Goal: Information Seeking & Learning: Check status

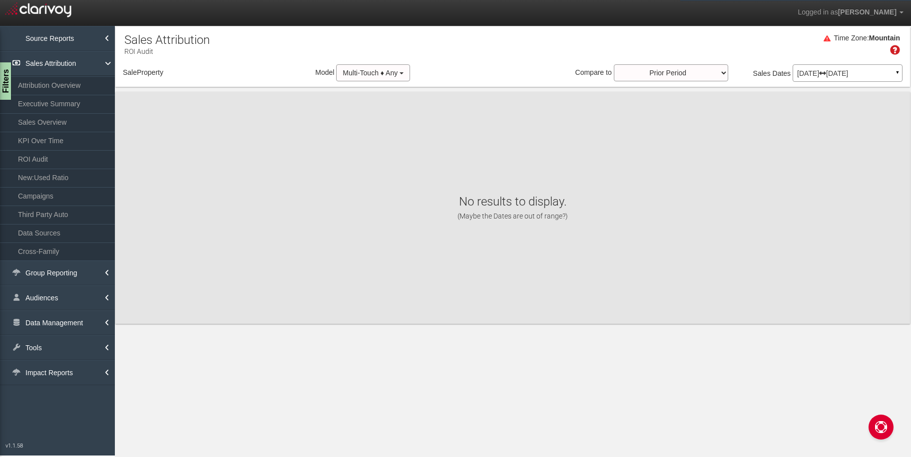
select select "object:2952"
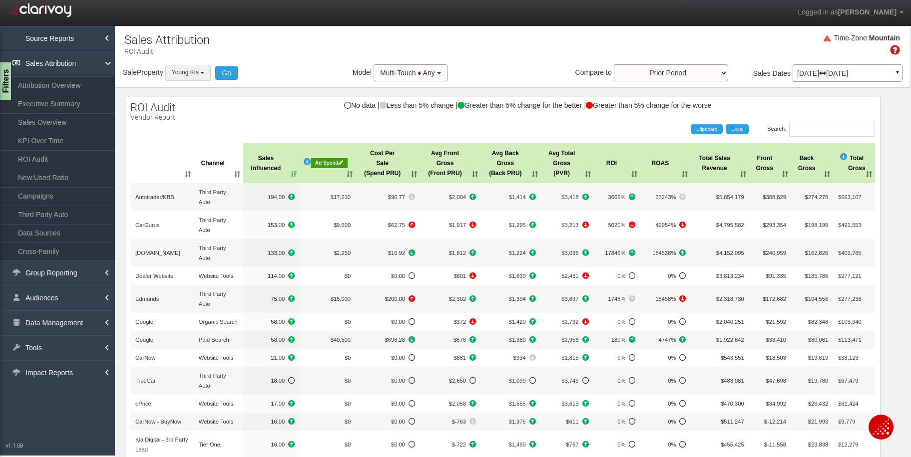
click at [209, 76] on button "Young Kia" at bounding box center [188, 72] width 46 height 15
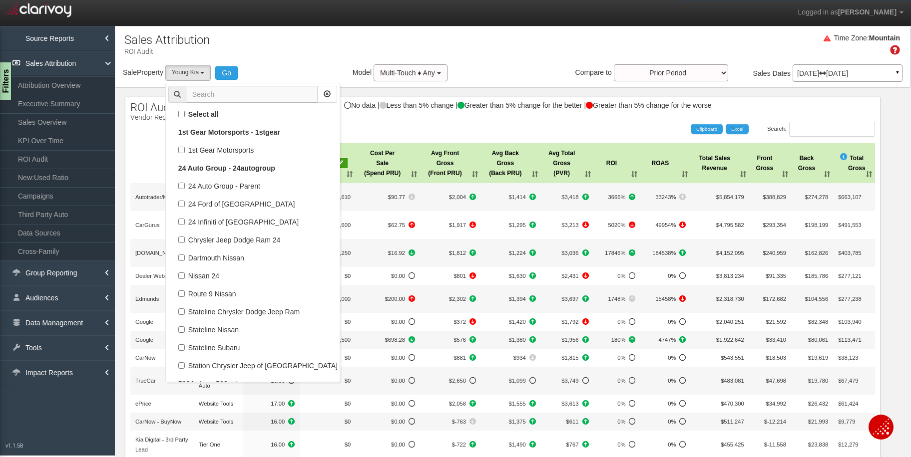
scroll to position [63683, 0]
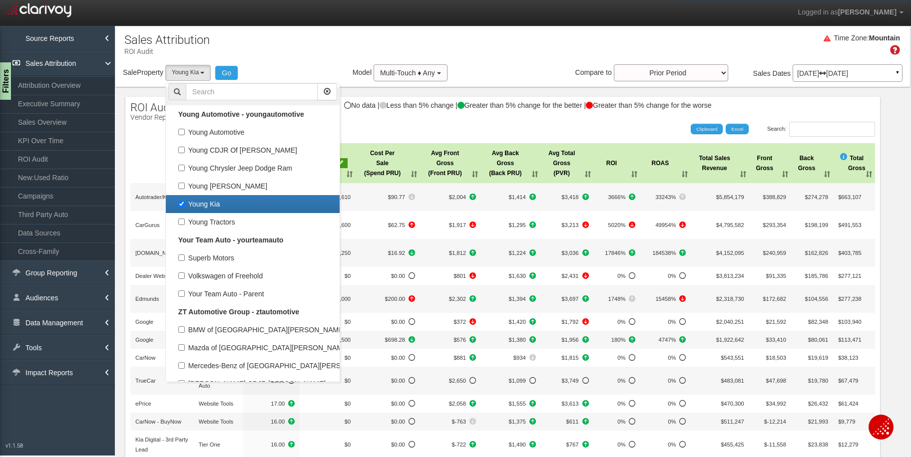
drag, startPoint x: 189, startPoint y: 204, endPoint x: 225, endPoint y: 103, distance: 107.1
click at [189, 204] on label "Young Kia" at bounding box center [252, 204] width 169 height 13
click at [185, 204] on input "Young Kia" at bounding box center [181, 204] width 6 height 6
checkbox input "false"
select select
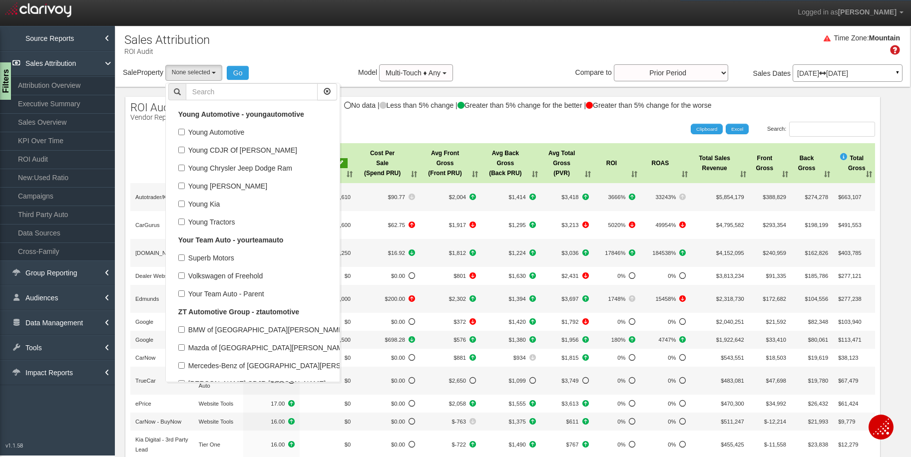
scroll to position [30626, 0]
click at [230, 95] on input "text" at bounding box center [252, 91] width 132 height 17
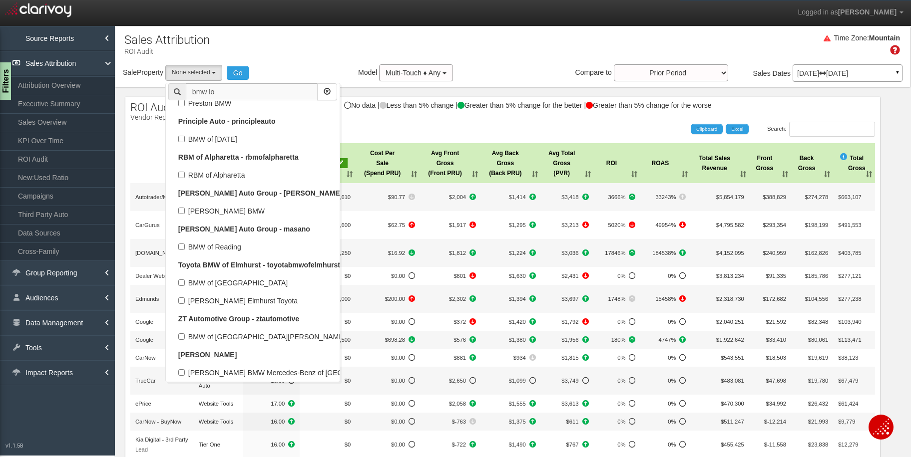
scroll to position [0, 0]
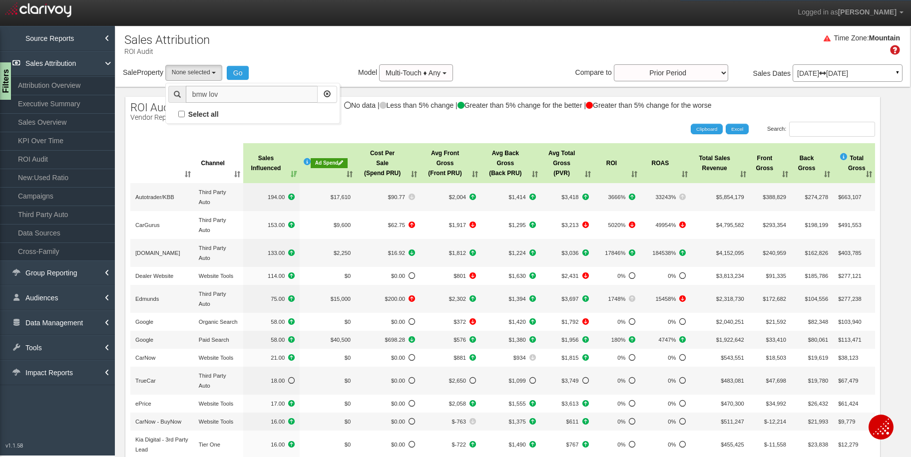
type input "bmw love"
drag, startPoint x: 221, startPoint y: 94, endPoint x: 170, endPoint y: 86, distance: 52.0
click at [170, 86] on div "bmw love" at bounding box center [252, 94] width 169 height 17
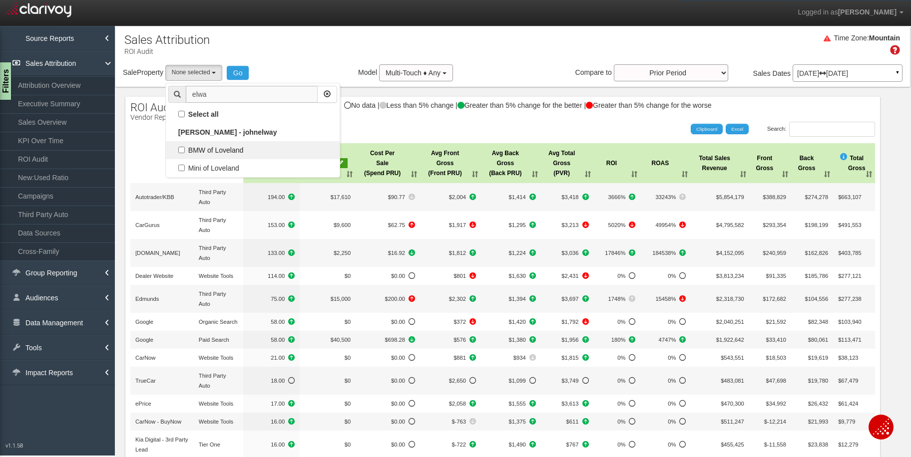
type input "elwa"
click at [186, 148] on label "BMW of Loveland" at bounding box center [252, 150] width 169 height 13
click at [185, 148] on input "BMW of Loveland" at bounding box center [181, 150] width 6 height 6
checkbox input "true"
select select "object:1662"
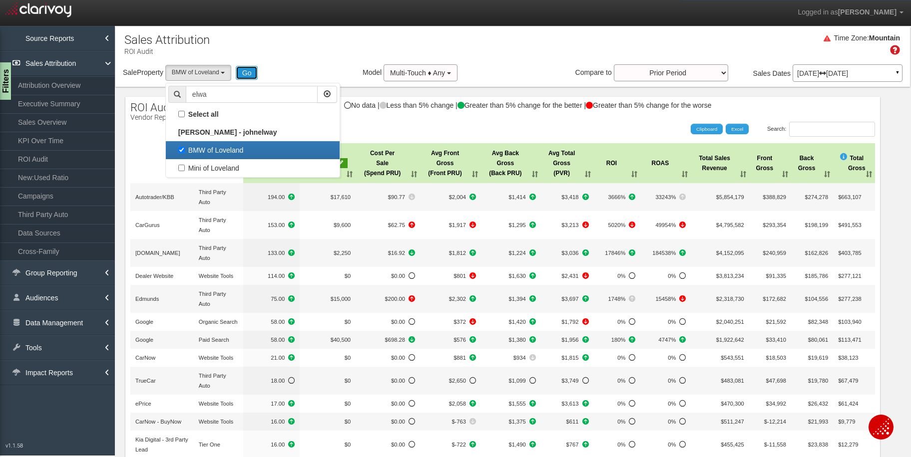
click at [257, 73] on button "Go" at bounding box center [247, 73] width 22 height 14
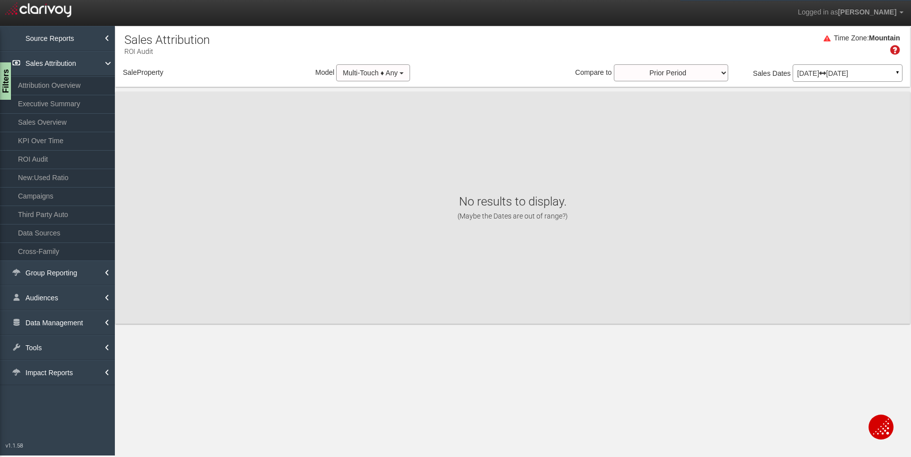
select select "object:4276"
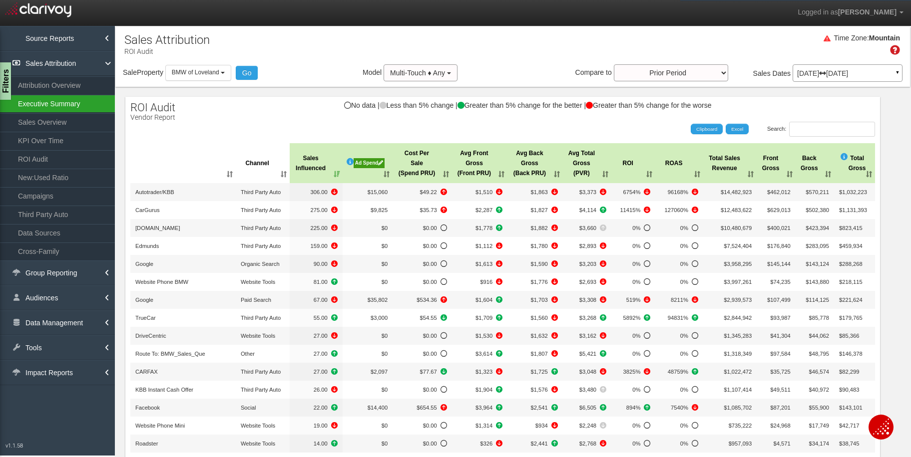
click at [43, 109] on link "Executive Summary" at bounding box center [57, 104] width 115 height 18
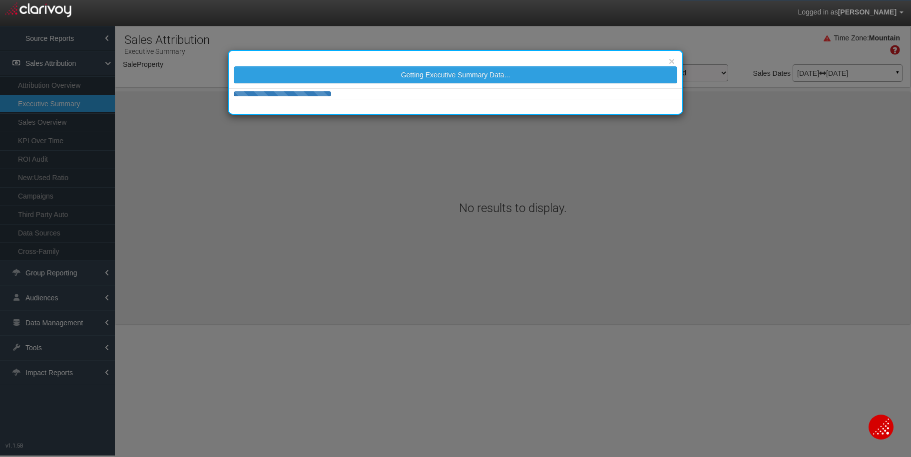
select select "object:6878"
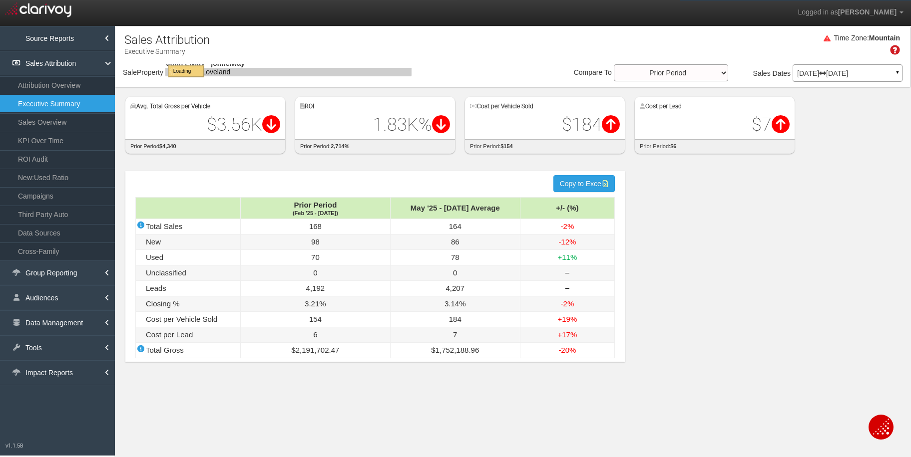
select select "object:6878"
click at [826, 70] on icon at bounding box center [822, 73] width 7 height 7
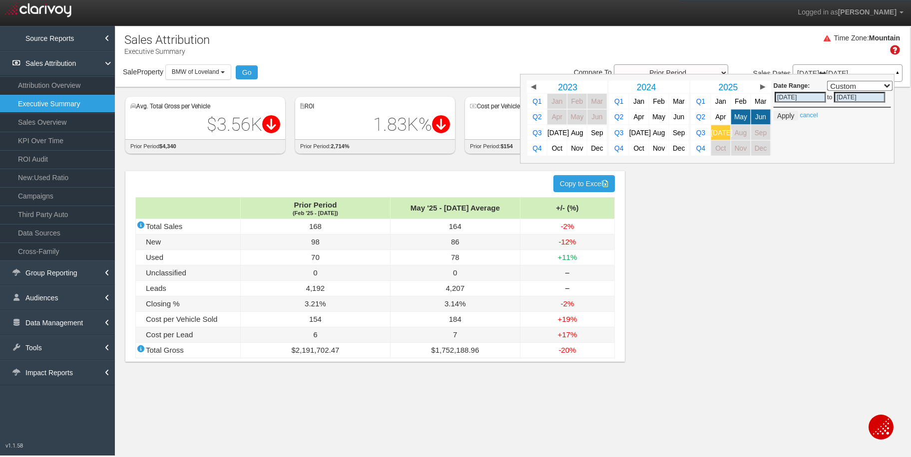
click at [726, 136] on link "[DATE]" at bounding box center [720, 132] width 19 height 15
select select ","
type input "[DATE]"
click at [784, 113] on button "Apply" at bounding box center [785, 116] width 24 height 10
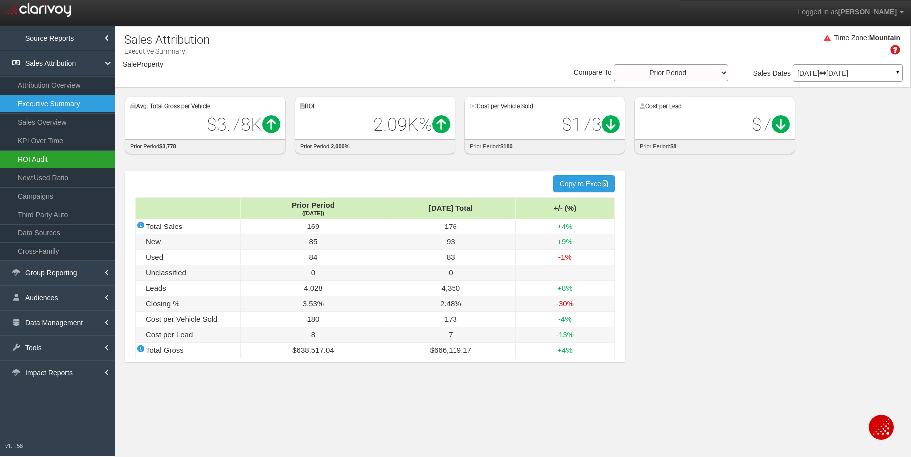
select select "object:9479"
click at [27, 158] on link "ROI Audit" at bounding box center [57, 159] width 115 height 18
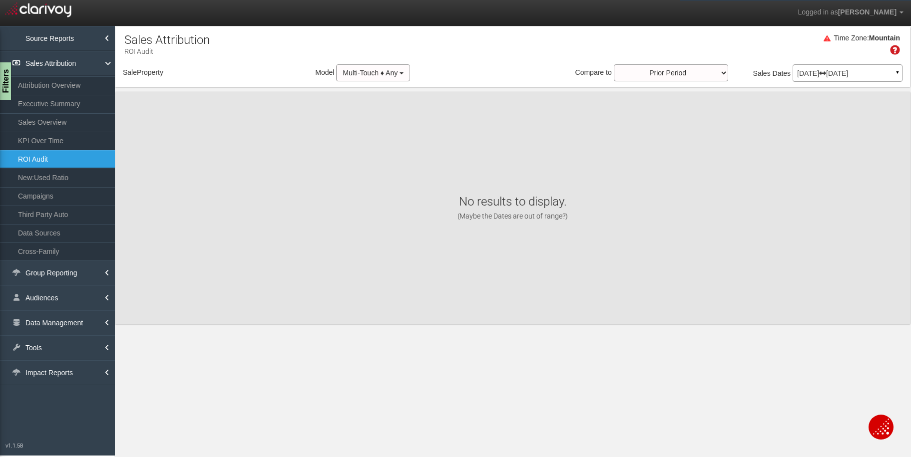
select select "object:12070"
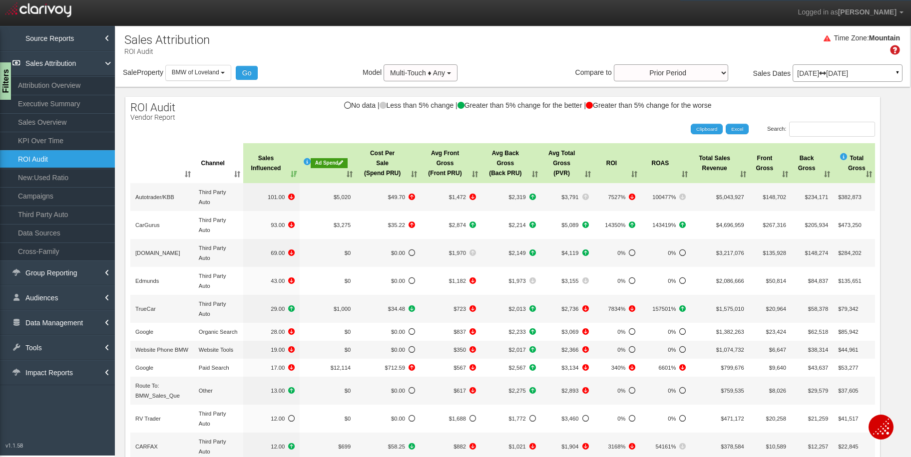
click at [333, 162] on div "Ad Spend" at bounding box center [329, 163] width 37 height 10
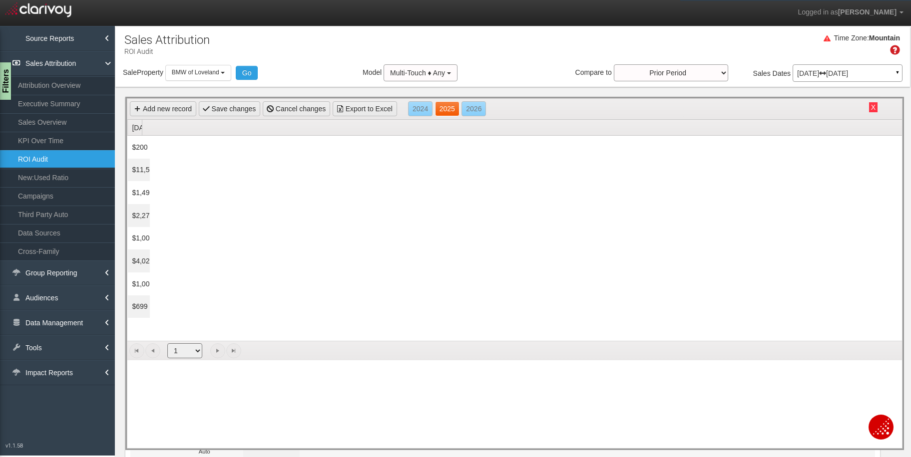
click at [449, 113] on link "2025" at bounding box center [447, 108] width 24 height 15
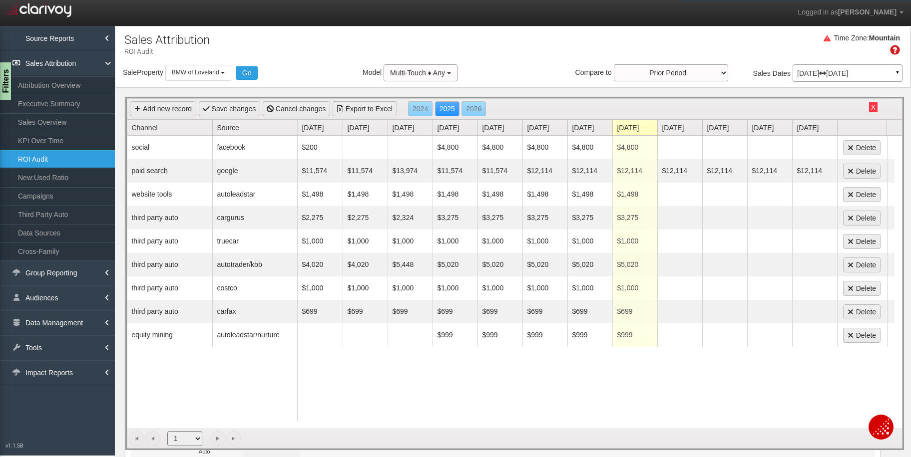
click at [869, 104] on button "X" at bounding box center [873, 107] width 8 height 10
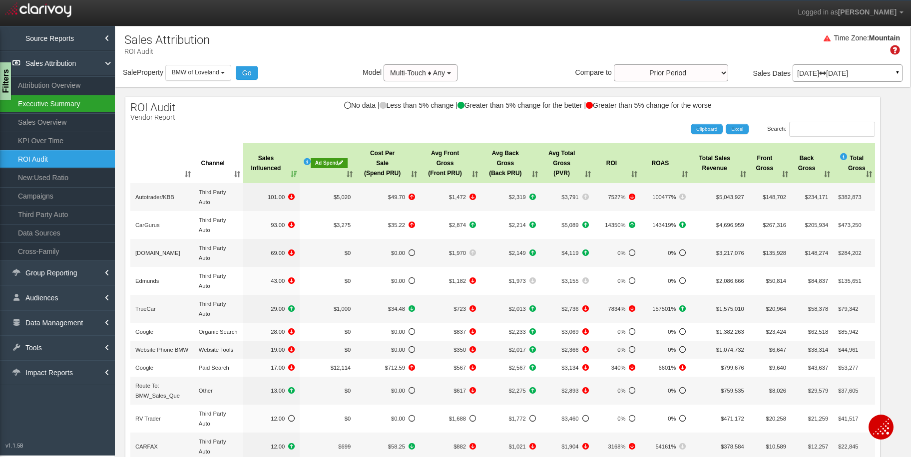
click at [58, 107] on link "Executive Summary" at bounding box center [57, 104] width 115 height 18
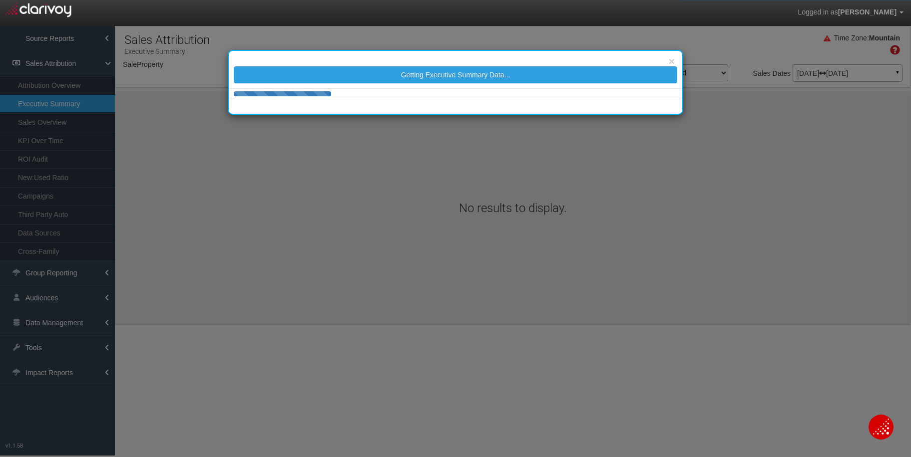
select select "object:14671"
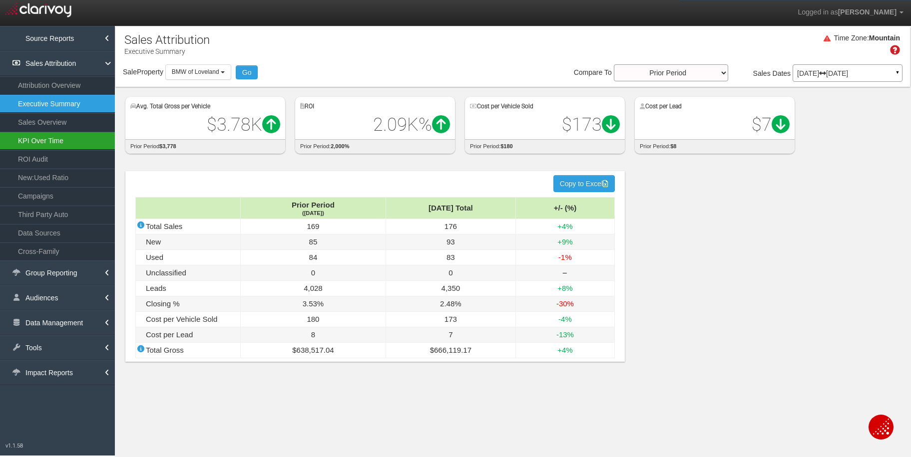
click at [32, 142] on link "KPI Over Time" at bounding box center [57, 141] width 115 height 18
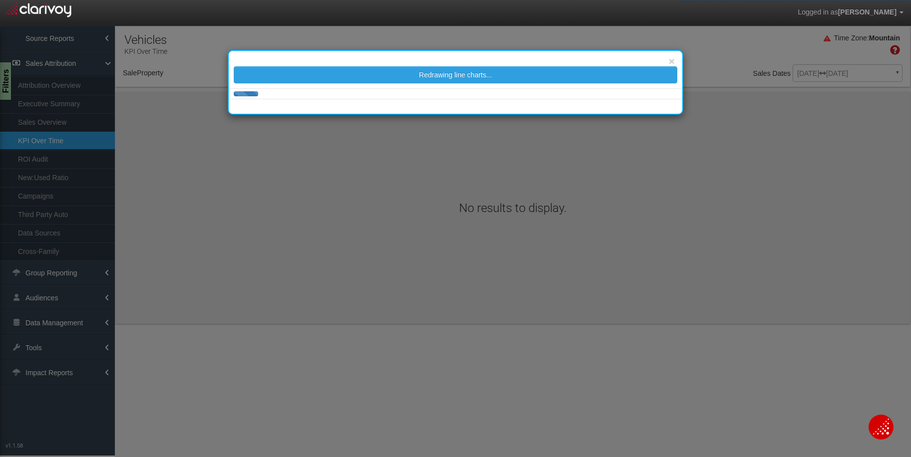
select select "object:17261"
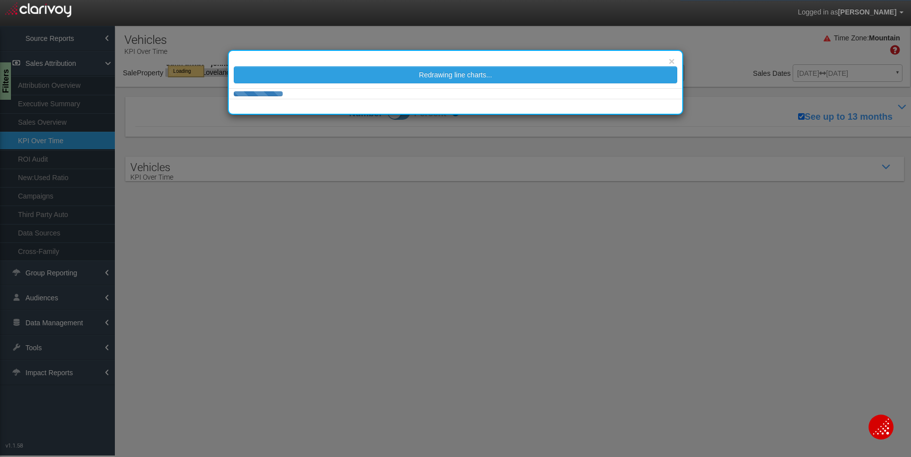
select select "object:17261"
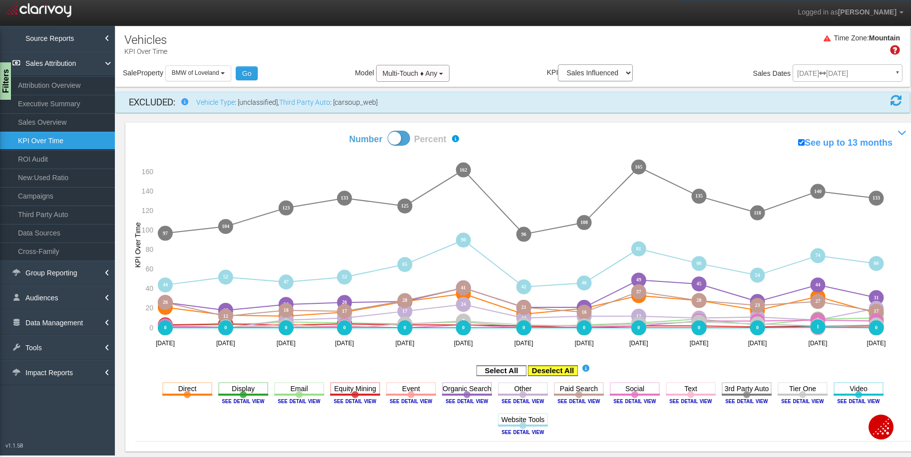
click at [538, 370] on rect at bounding box center [553, 371] width 50 height 10
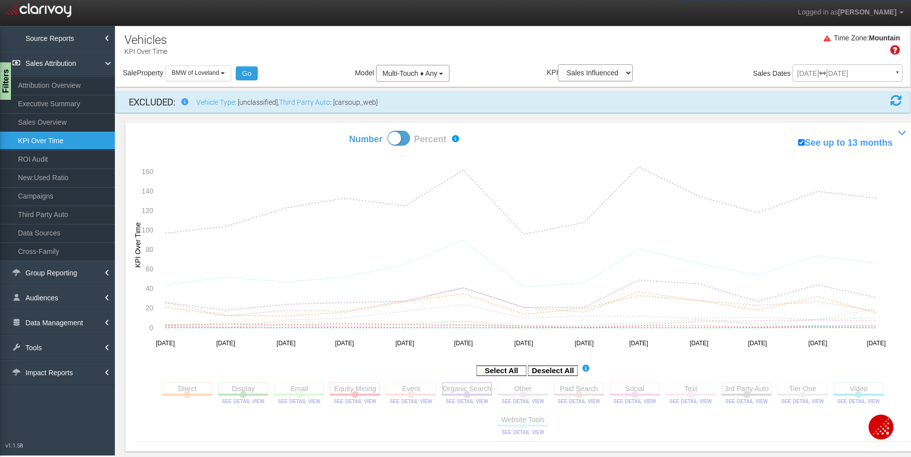
click at [468, 387] on rect at bounding box center [467, 388] width 50 height 12
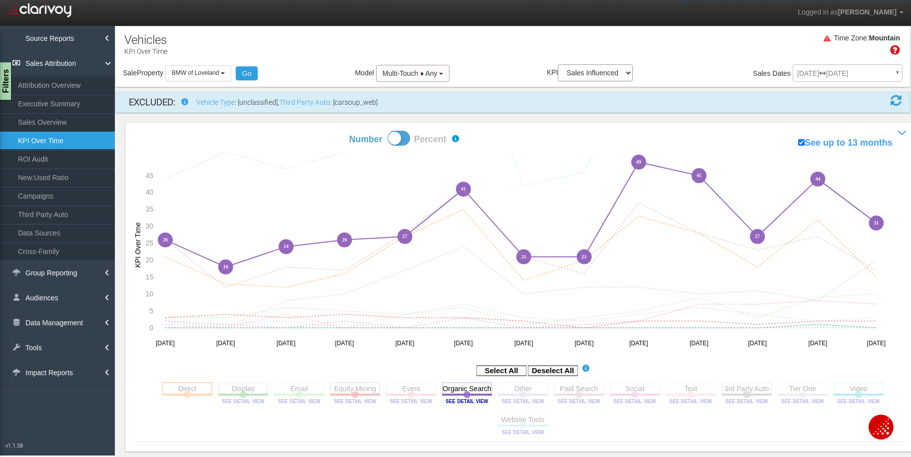
click at [193, 392] on rect at bounding box center [187, 388] width 50 height 12
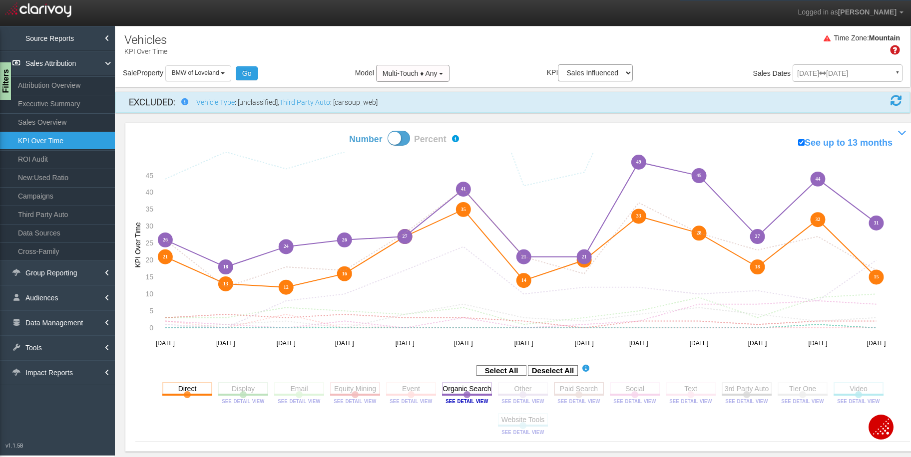
click at [570, 394] on rect at bounding box center [579, 388] width 50 height 12
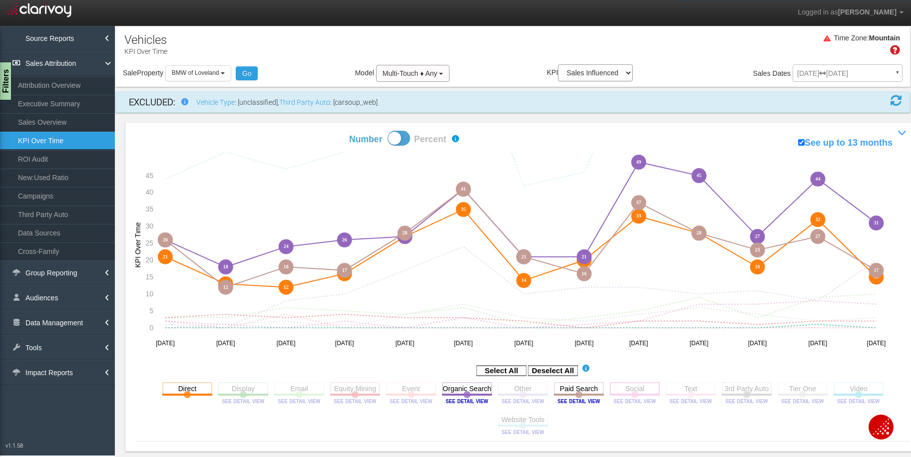
click at [637, 391] on rect at bounding box center [635, 388] width 50 height 12
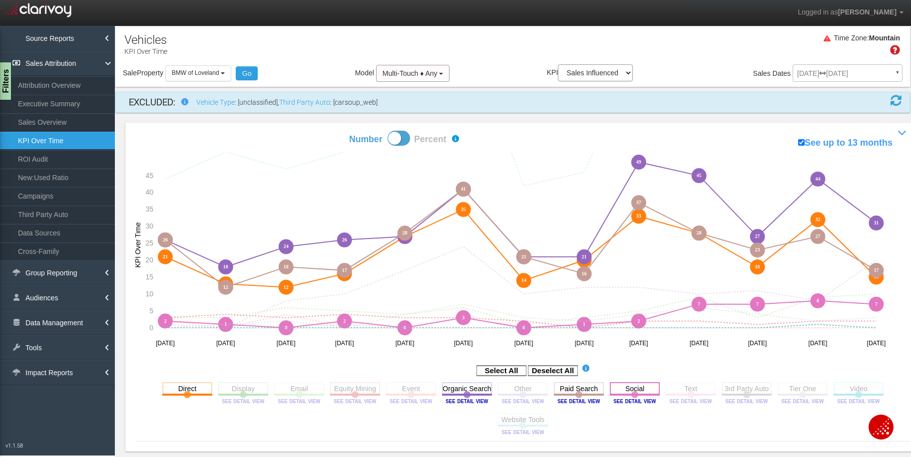
click at [635, 390] on rect at bounding box center [635, 388] width 50 height 12
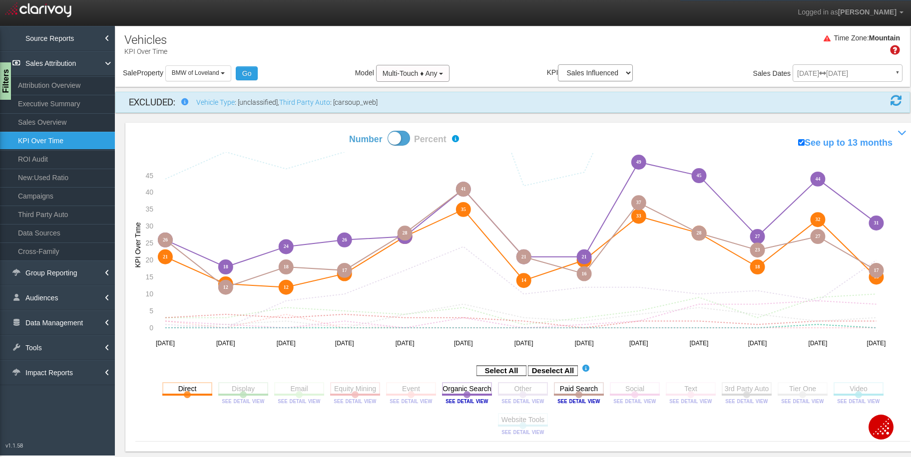
click at [526, 389] on rect at bounding box center [523, 388] width 50 height 12
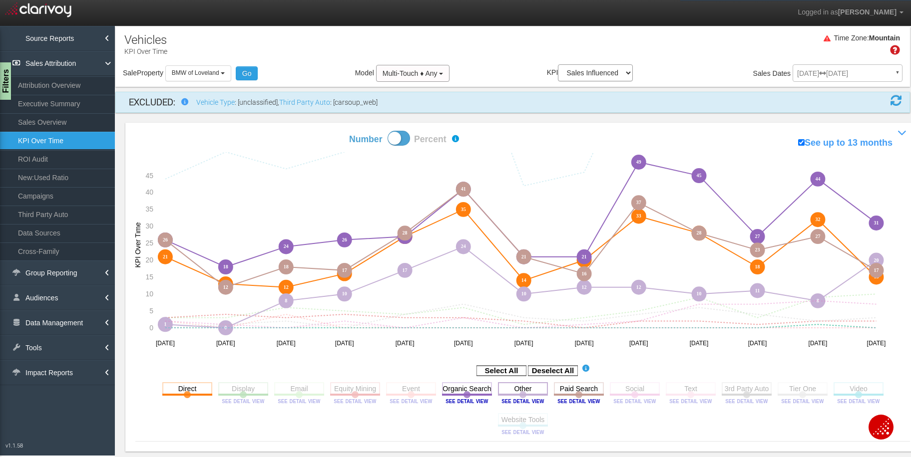
click at [526, 389] on rect at bounding box center [523, 388] width 50 height 12
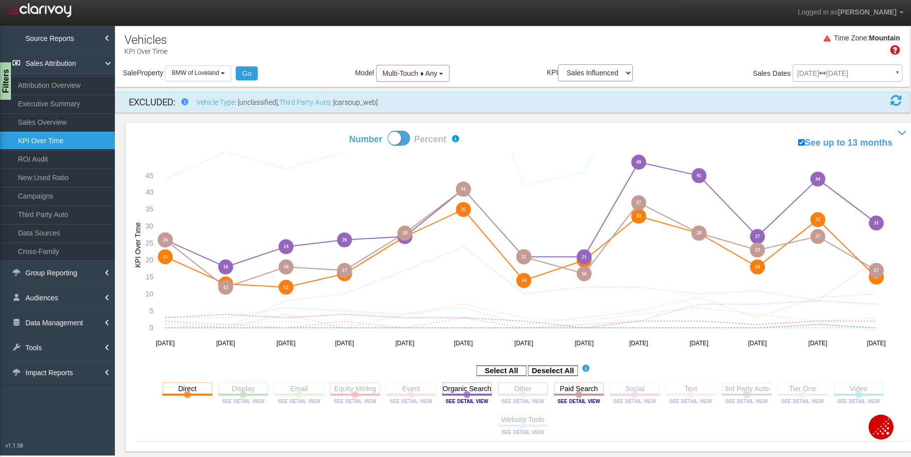
click at [517, 390] on rect at bounding box center [523, 388] width 50 height 12
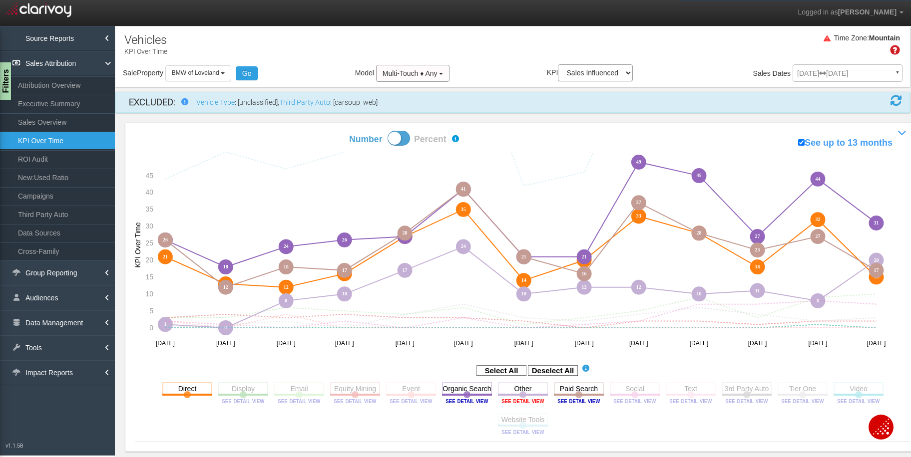
click at [512, 401] on image at bounding box center [522, 401] width 45 height 6
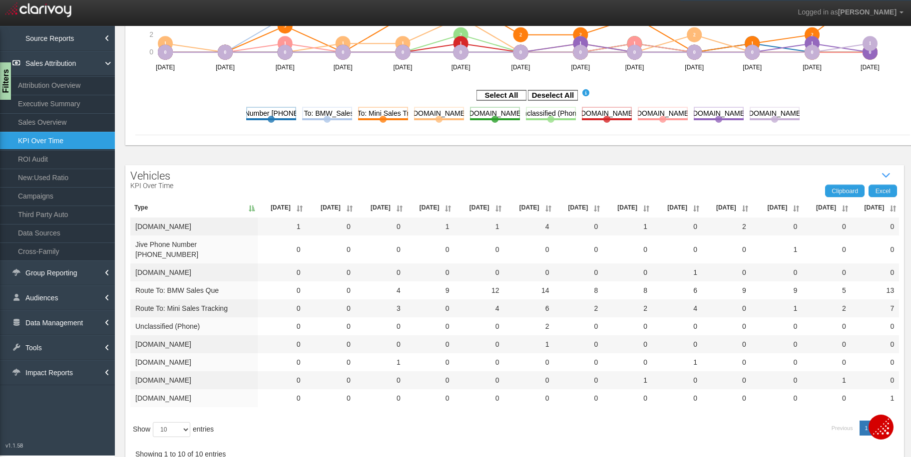
scroll to position [291, 0]
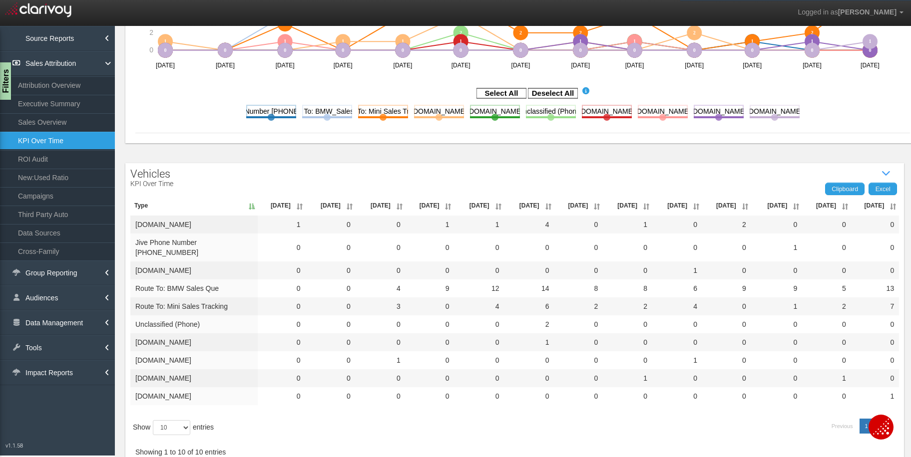
click at [867, 203] on th "[DATE]" at bounding box center [875, 206] width 48 height 20
click at [867, 202] on th "[DATE]" at bounding box center [875, 206] width 48 height 20
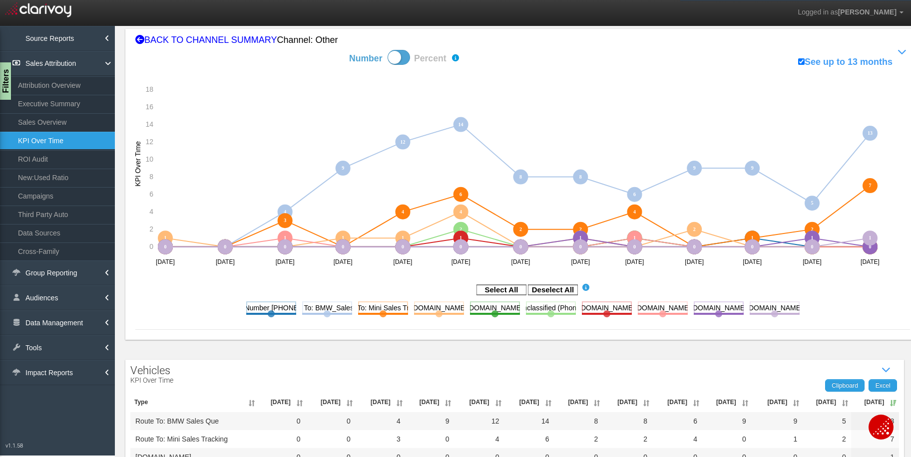
scroll to position [0, 0]
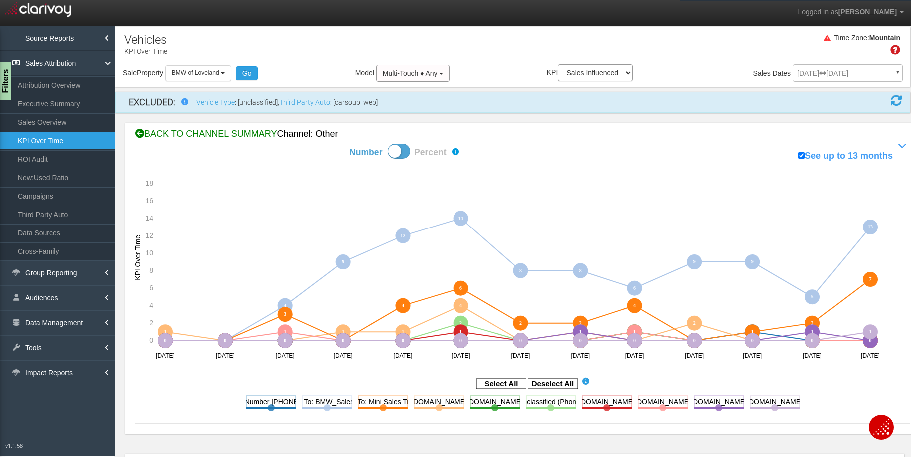
drag, startPoint x: 154, startPoint y: 133, endPoint x: 204, endPoint y: 129, distance: 50.1
click at [154, 133] on div "BACK TO CHANNEL SUMMARY Channel: other" at bounding box center [522, 134] width 774 height 13
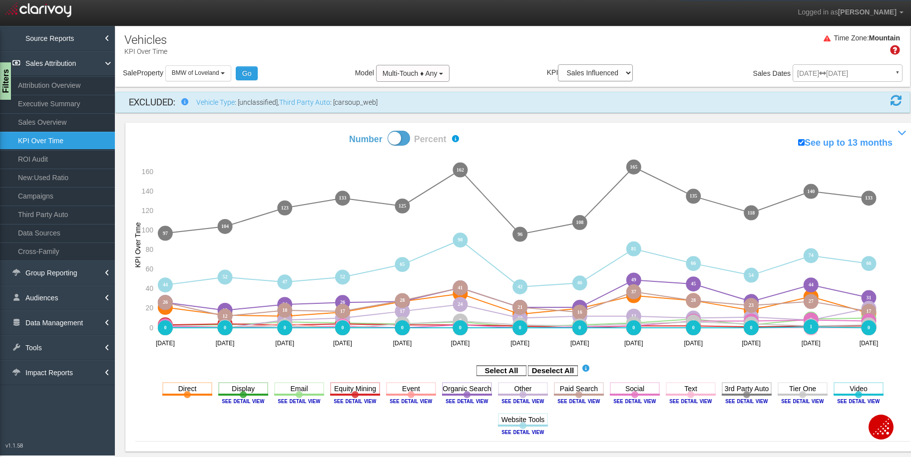
scroll to position [34, 0]
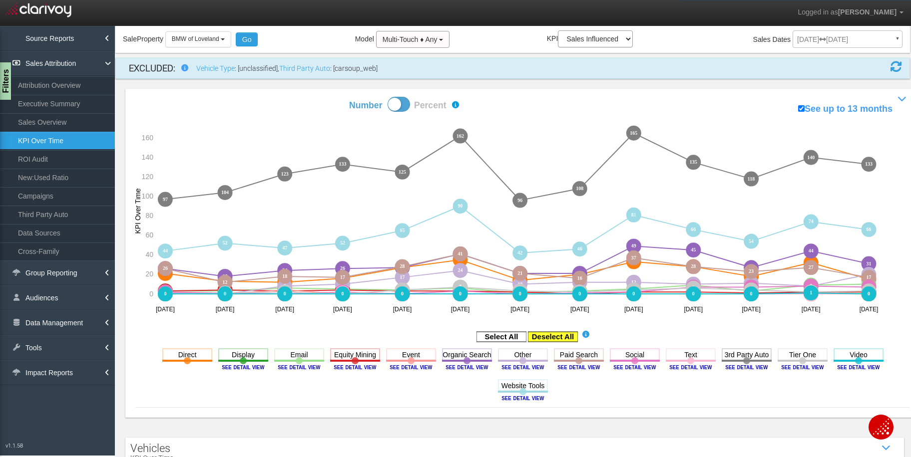
click at [554, 337] on rect at bounding box center [553, 337] width 50 height 10
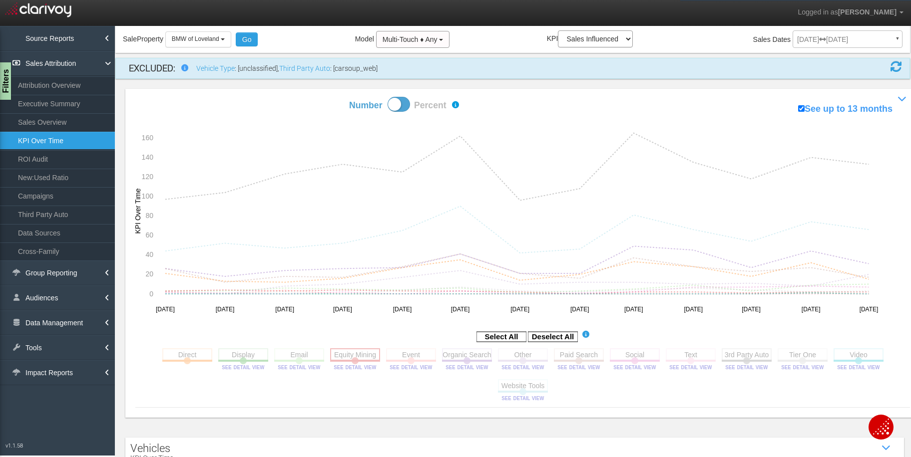
click at [350, 358] on rect at bounding box center [355, 355] width 50 height 12
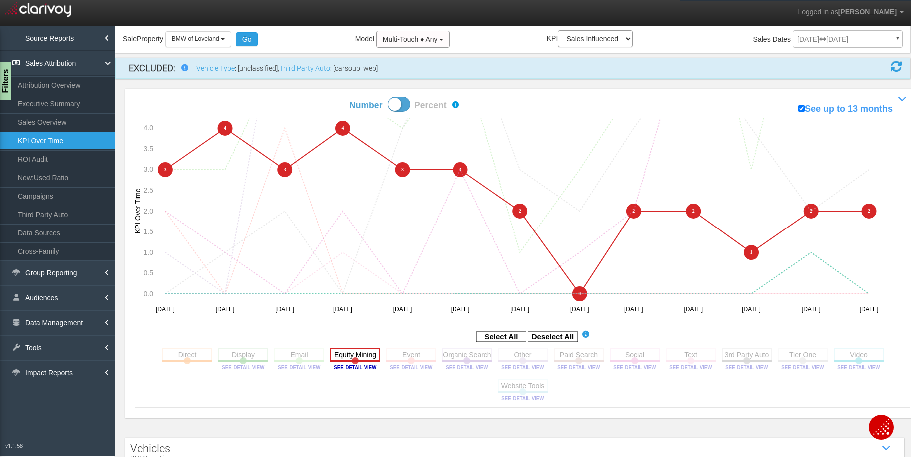
click at [347, 351] on rect at bounding box center [355, 355] width 50 height 12
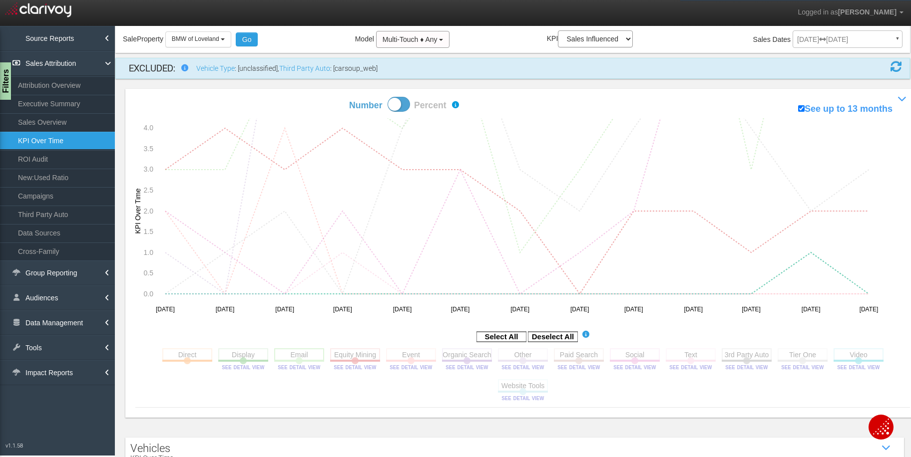
click at [299, 354] on rect at bounding box center [299, 355] width 50 height 12
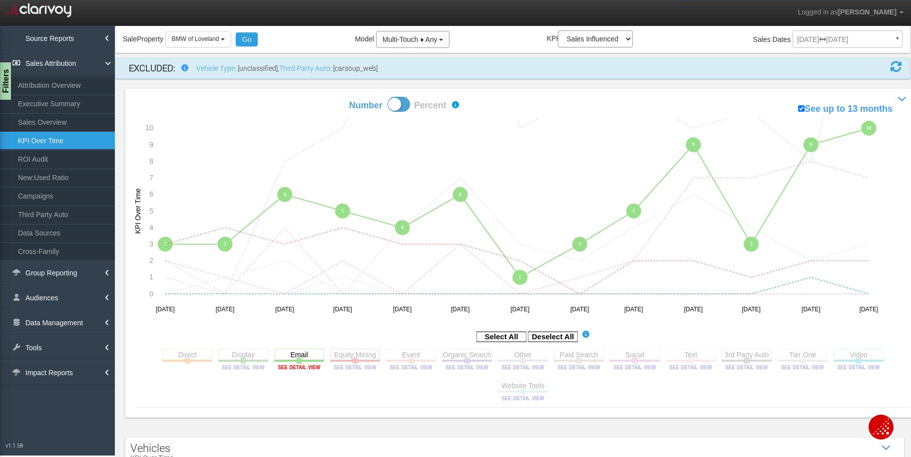
click at [293, 365] on image at bounding box center [299, 367] width 45 height 6
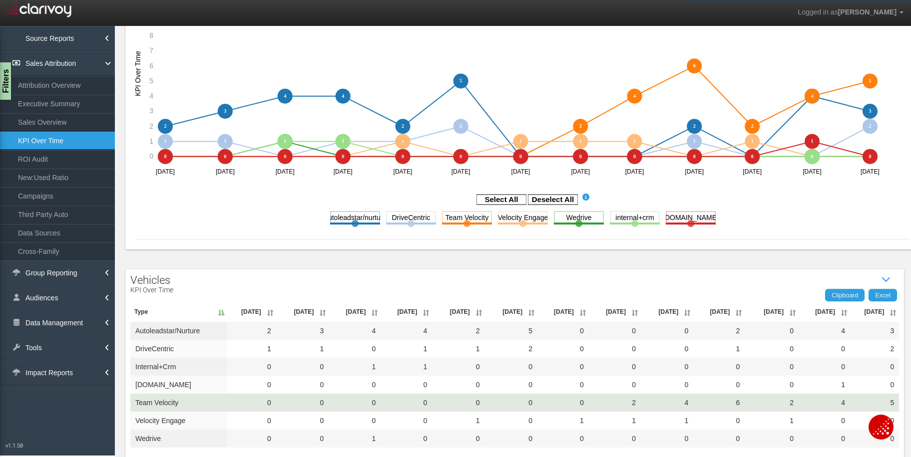
scroll to position [237, 0]
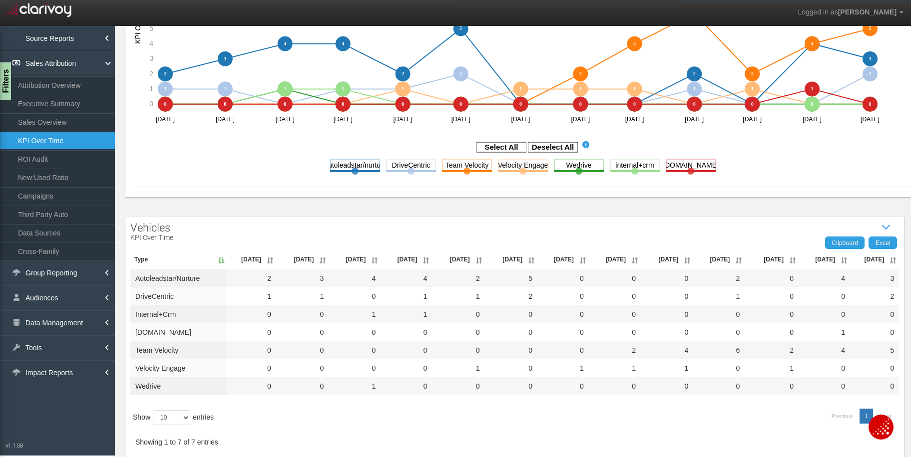
click at [873, 259] on th "[DATE]" at bounding box center [874, 260] width 49 height 20
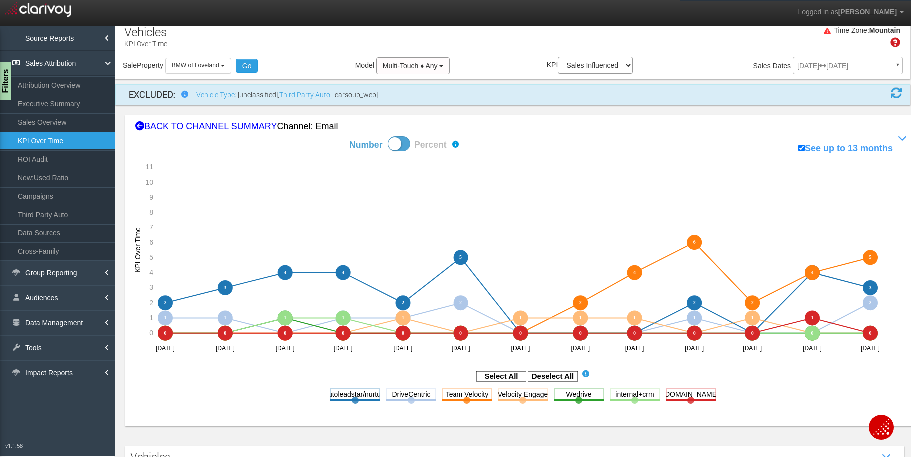
scroll to position [0, 0]
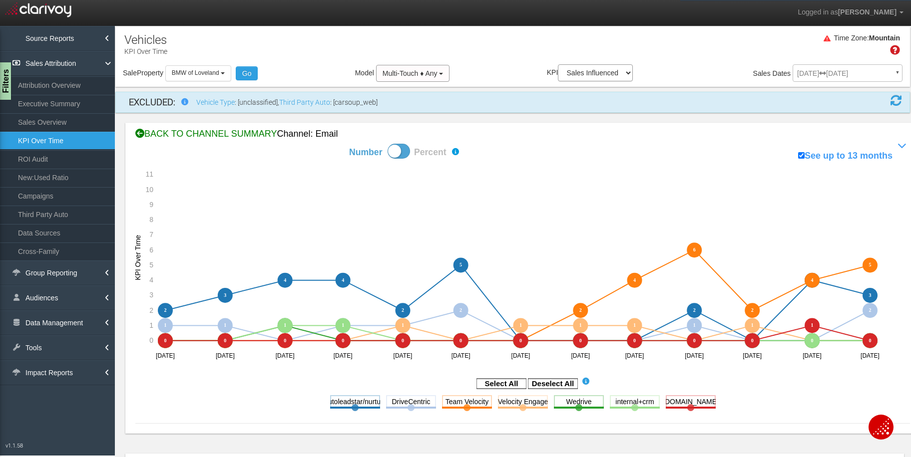
click at [216, 136] on div "BACK TO CHANNEL SUMMARY Channel: email" at bounding box center [522, 134] width 774 height 13
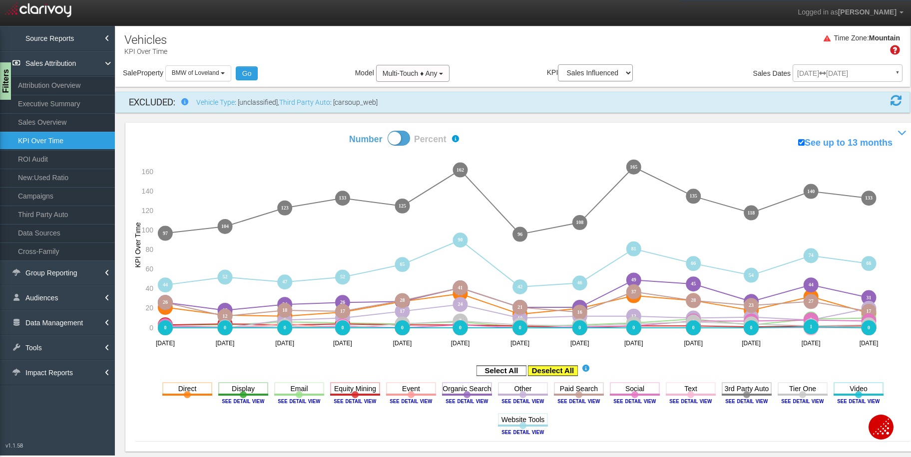
click at [552, 371] on rect at bounding box center [553, 371] width 50 height 10
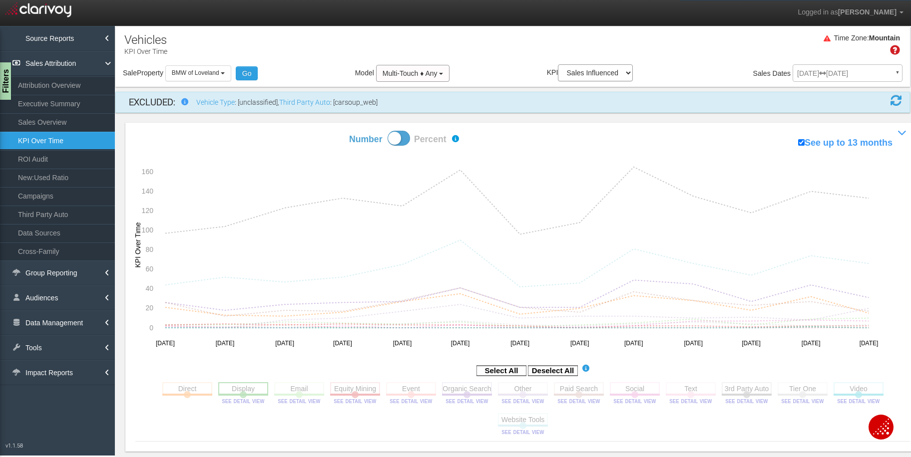
click at [225, 388] on rect at bounding box center [243, 388] width 50 height 12
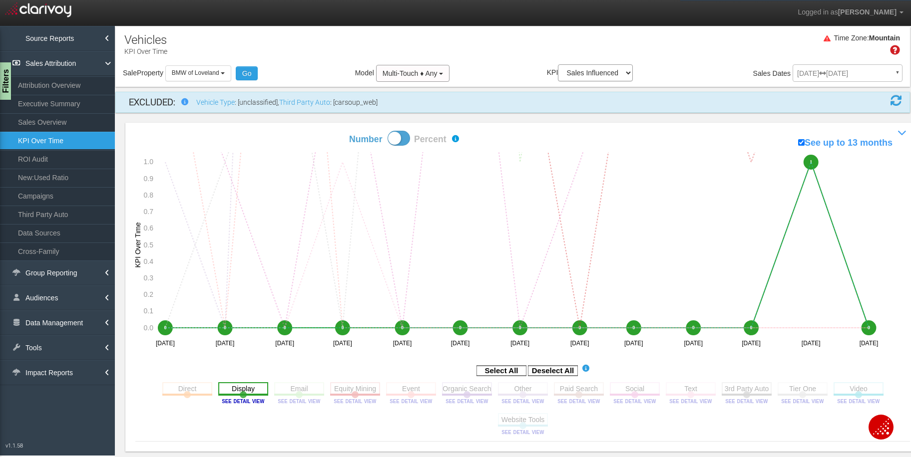
click at [227, 390] on rect at bounding box center [243, 388] width 50 height 12
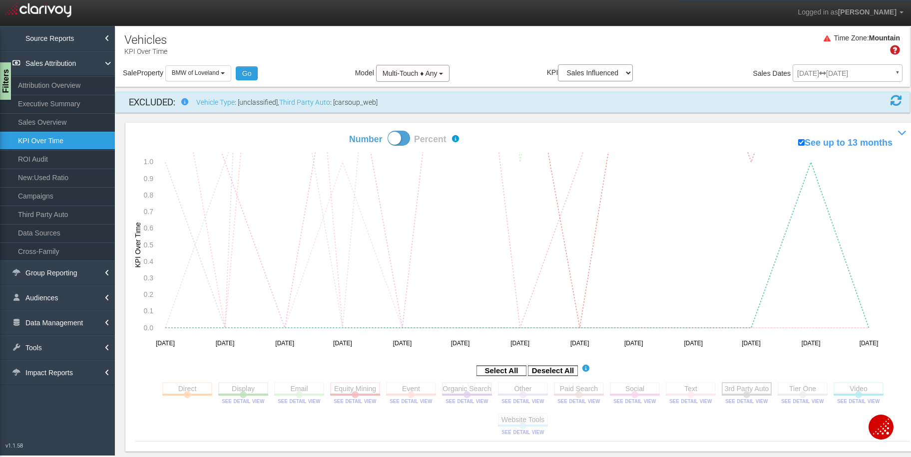
click at [758, 383] on rect at bounding box center [746, 388] width 50 height 12
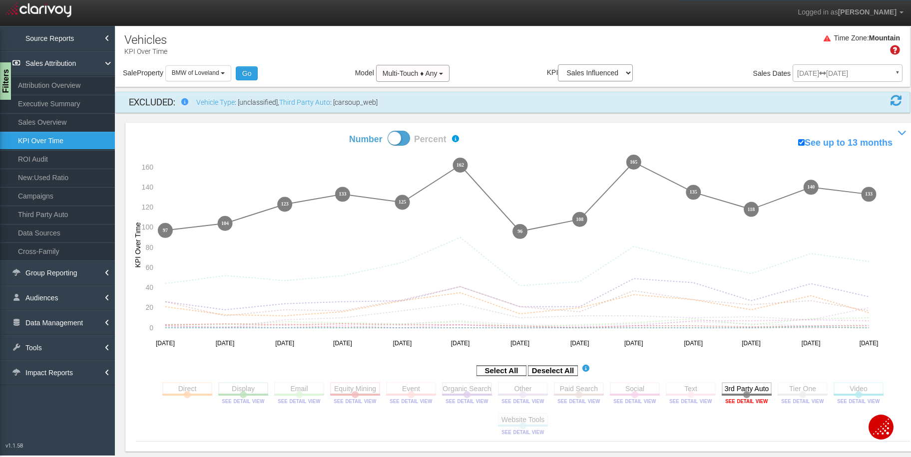
click at [738, 400] on image at bounding box center [746, 401] width 45 height 6
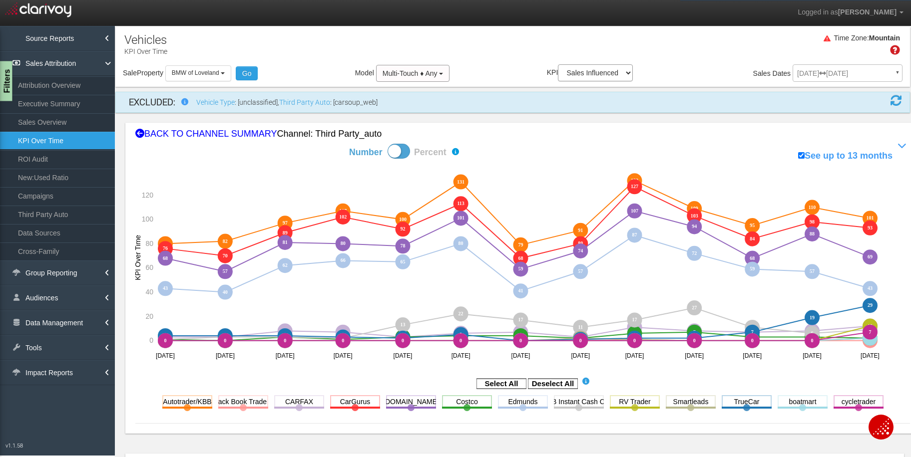
click at [2, 79] on div "Filters" at bounding box center [6, 81] width 12 height 40
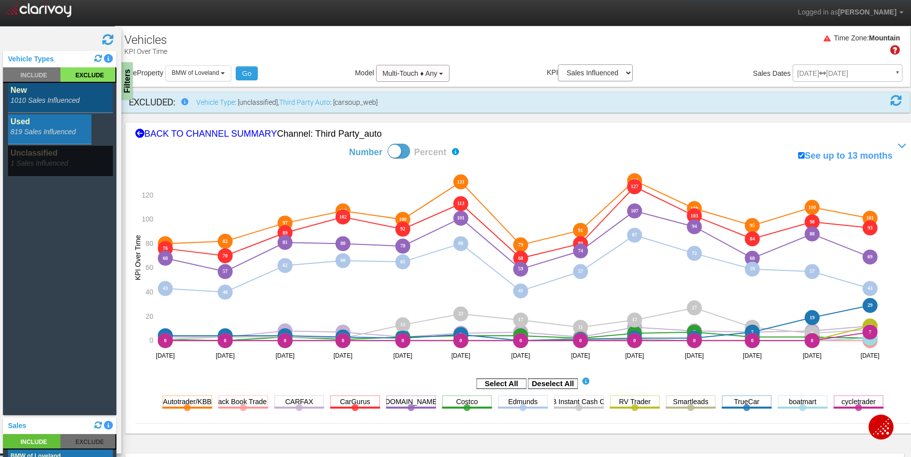
click at [38, 132] on rect at bounding box center [60, 129] width 105 height 30
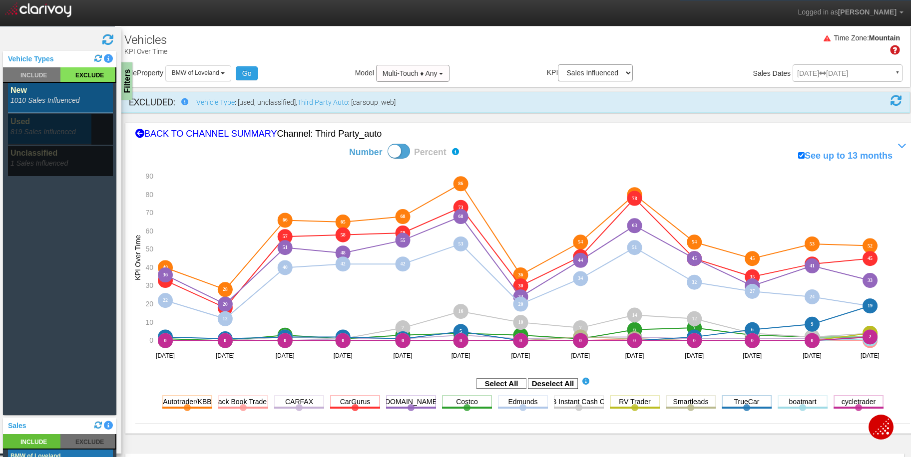
click at [28, 99] on rect at bounding box center [60, 98] width 105 height 30
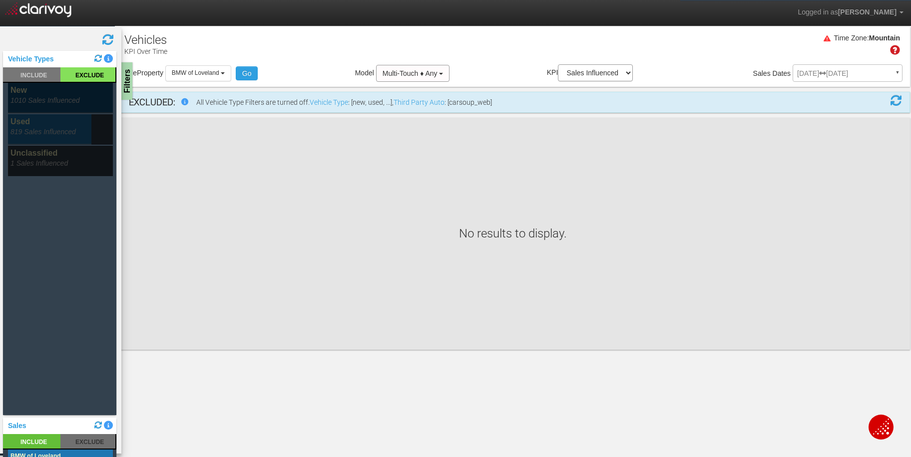
click at [35, 124] on rect at bounding box center [60, 129] width 105 height 30
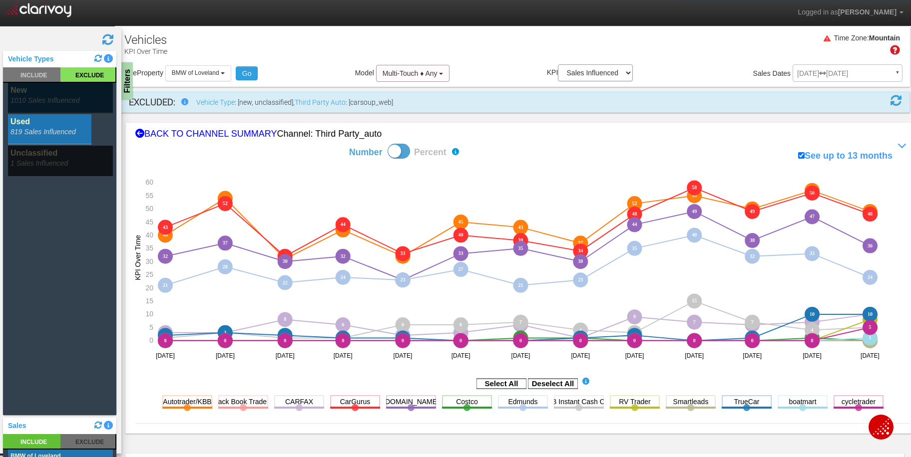
click at [51, 102] on rect at bounding box center [60, 98] width 105 height 30
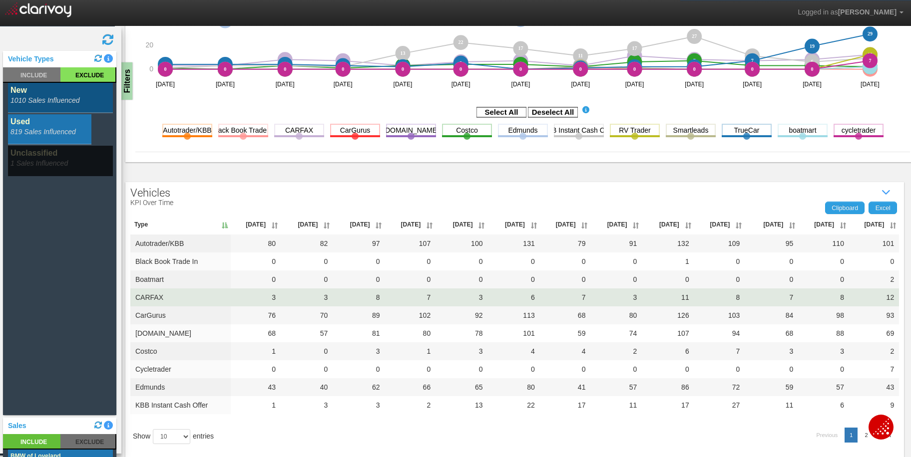
scroll to position [276, 0]
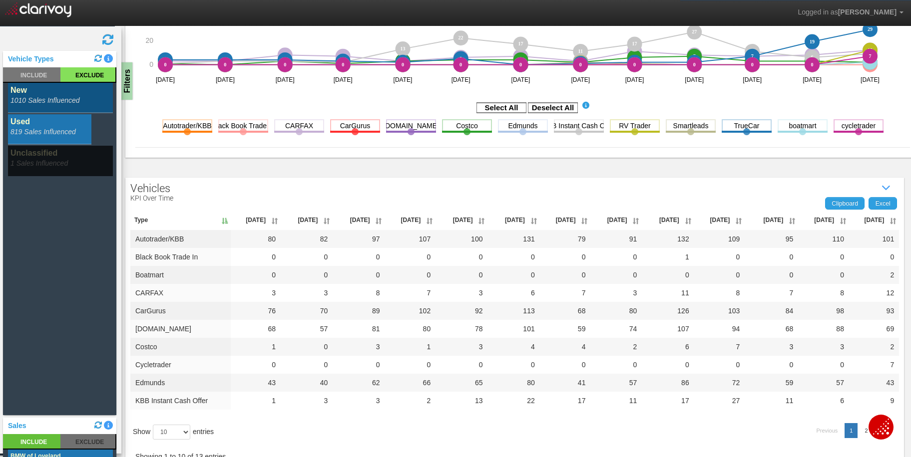
click at [861, 218] on th "[DATE]" at bounding box center [874, 220] width 50 height 20
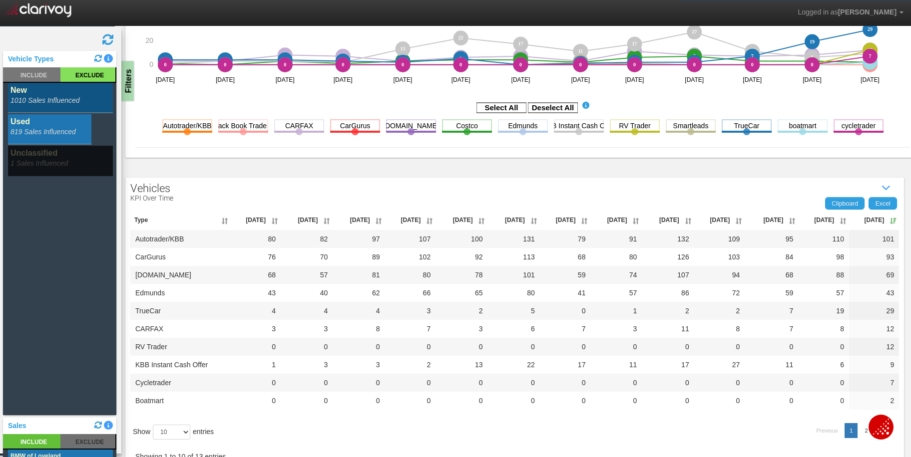
click at [129, 85] on div "Filters" at bounding box center [127, 81] width 12 height 40
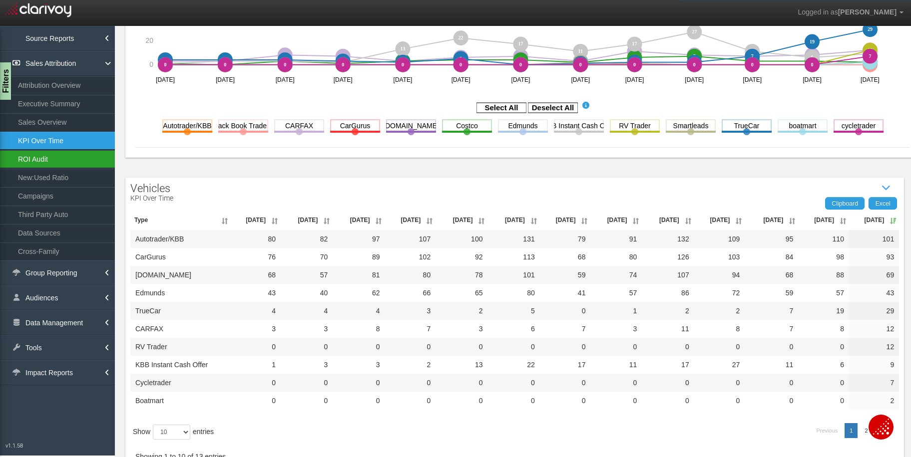
drag, startPoint x: 24, startPoint y: 161, endPoint x: 28, endPoint y: 185, distance: 24.2
click at [24, 161] on link "ROI Audit" at bounding box center [57, 159] width 115 height 18
click at [26, 162] on link "ROI Audit" at bounding box center [57, 159] width 115 height 18
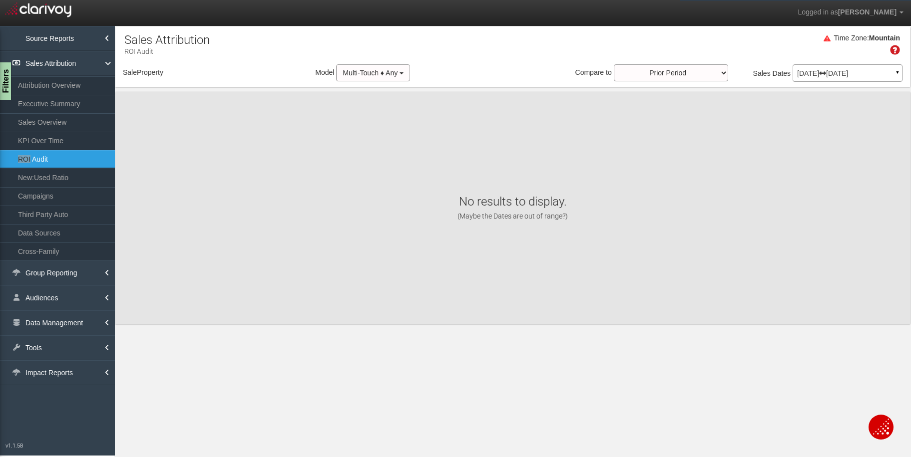
select select "object:20299"
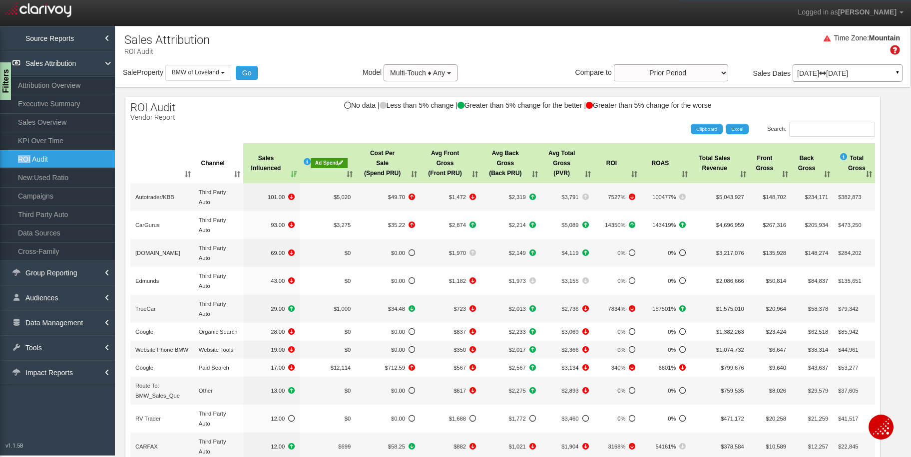
click at [815, 76] on p "[DATE] [DATE]" at bounding box center [847, 73] width 101 height 7
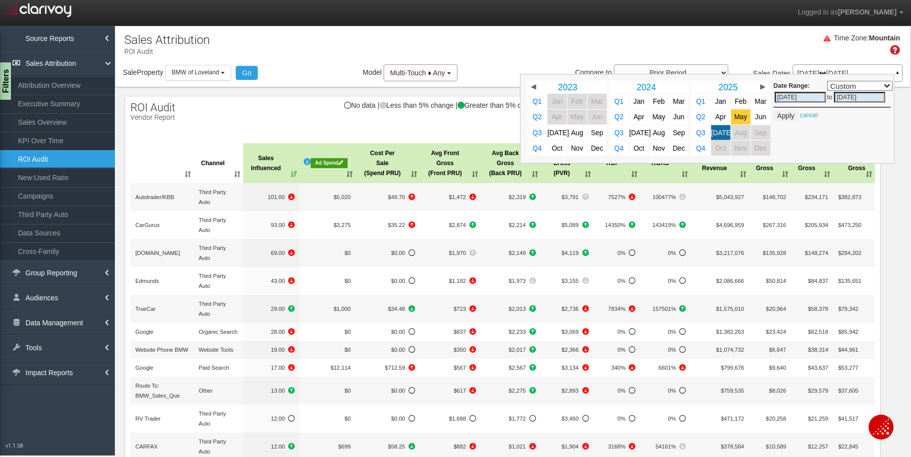
click at [734, 115] on span "May" at bounding box center [740, 116] width 13 height 7
select select ","
type input "[DATE]"
click at [711, 134] on span "[DATE]" at bounding box center [721, 132] width 21 height 7
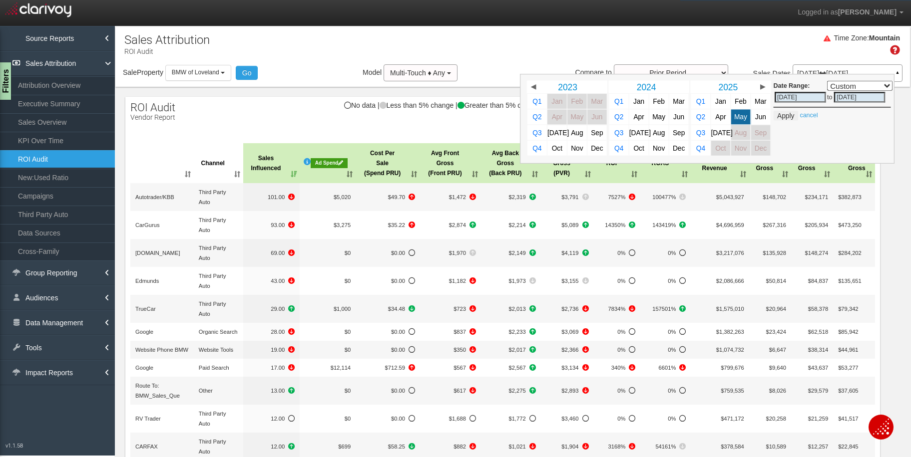
select select ","
type input "[DATE]"
click at [782, 119] on button "Apply" at bounding box center [785, 116] width 24 height 10
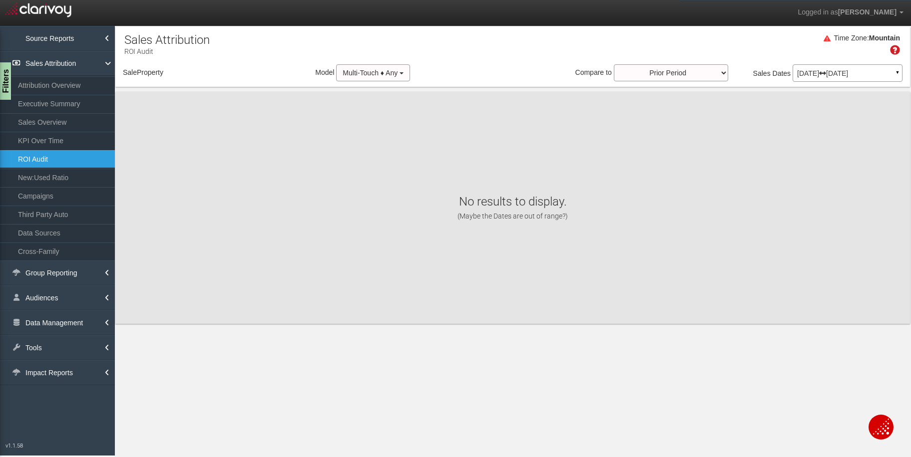
select select "object:22890"
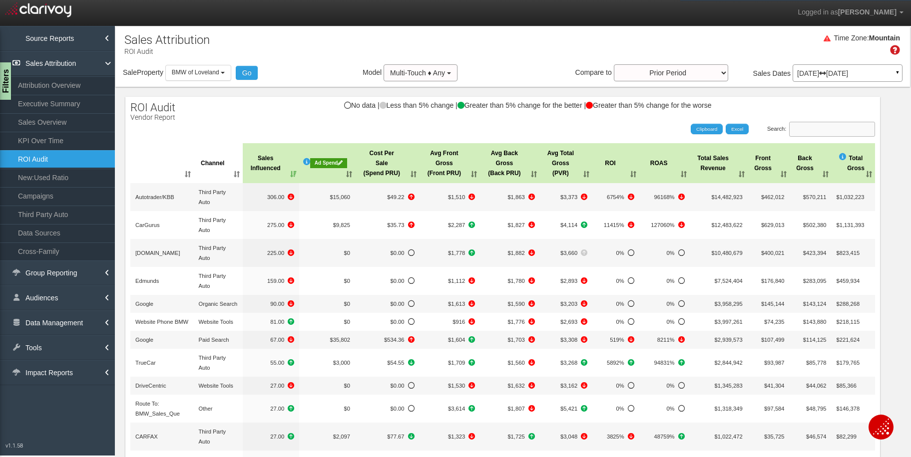
click at [827, 132] on input "Search:" at bounding box center [832, 129] width 86 height 15
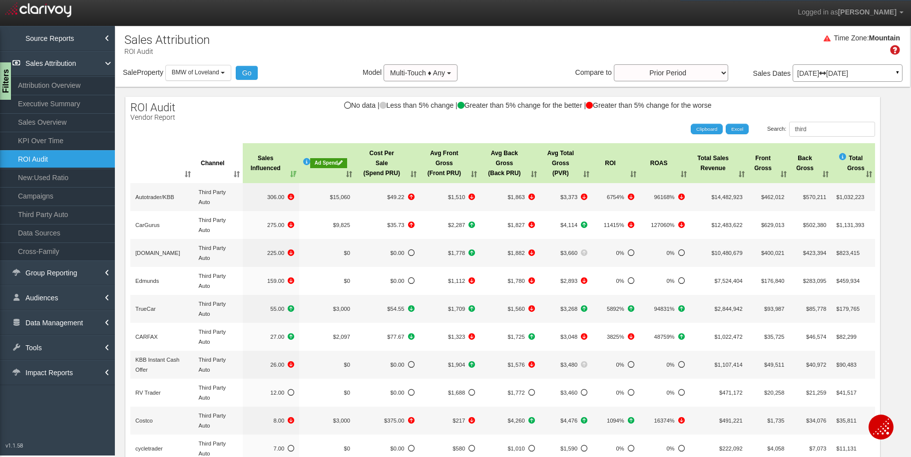
click at [372, 168] on th "Cost Per Sale (Spend PRU)" at bounding box center [387, 163] width 64 height 40
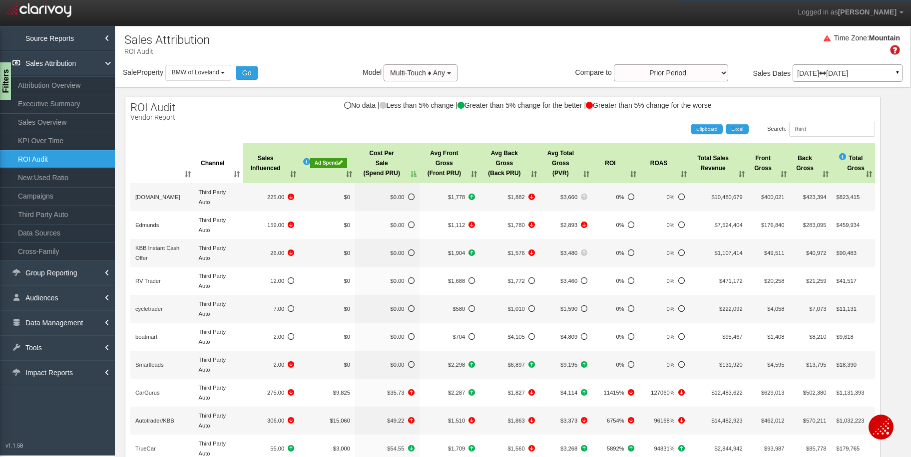
click at [371, 167] on th "Cost Per Sale (Spend PRU)" at bounding box center [387, 163] width 64 height 40
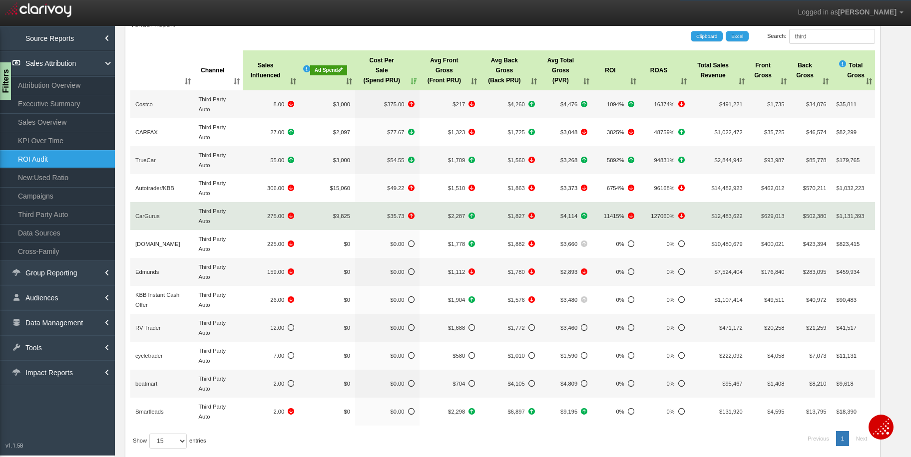
scroll to position [95, 0]
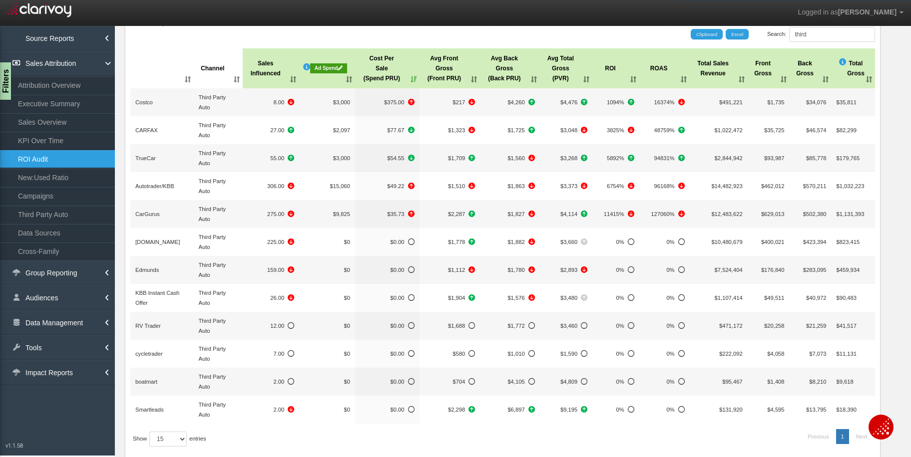
click at [827, 44] on div "Search: third Clipboard Excel Channel Sales Influenced Ad Spend Cost Per Sale (…" at bounding box center [502, 285] width 754 height 517
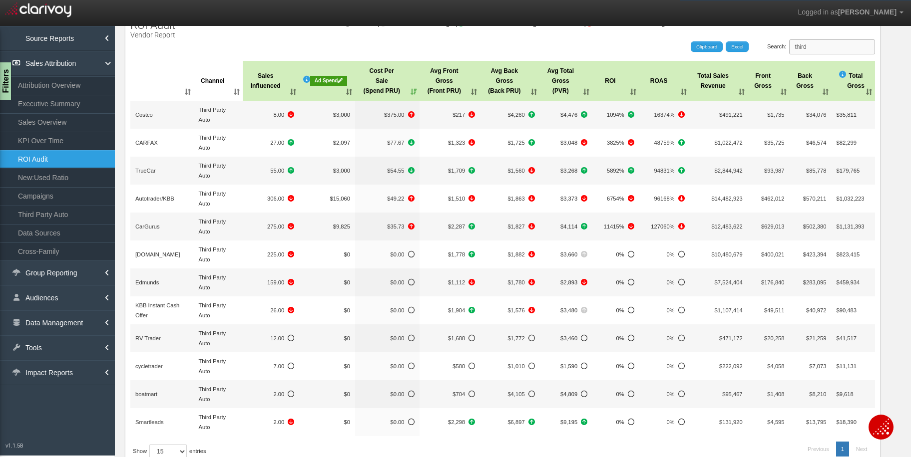
scroll to position [71, 0]
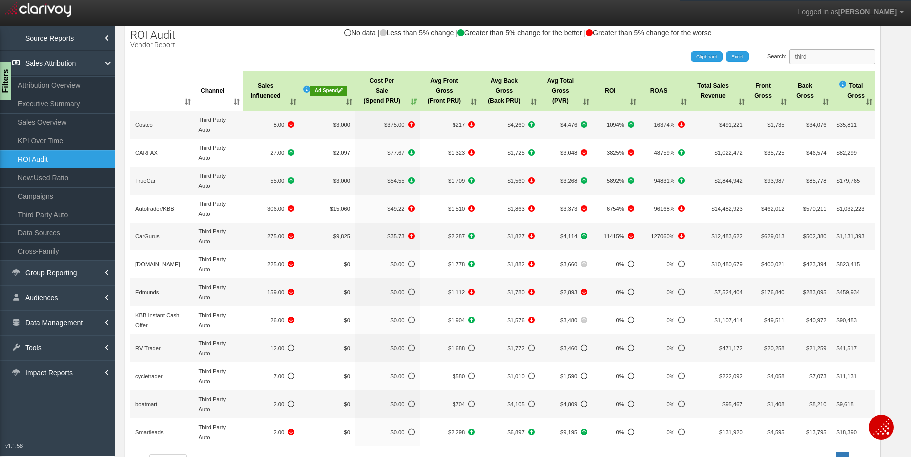
drag, startPoint x: 824, startPoint y: 35, endPoint x: 794, endPoint y: 35, distance: 30.5
click at [794, 35] on div "ROI Audit Vendor Report No data | Less than 5% change | Greater than 5% change …" at bounding box center [502, 295] width 754 height 542
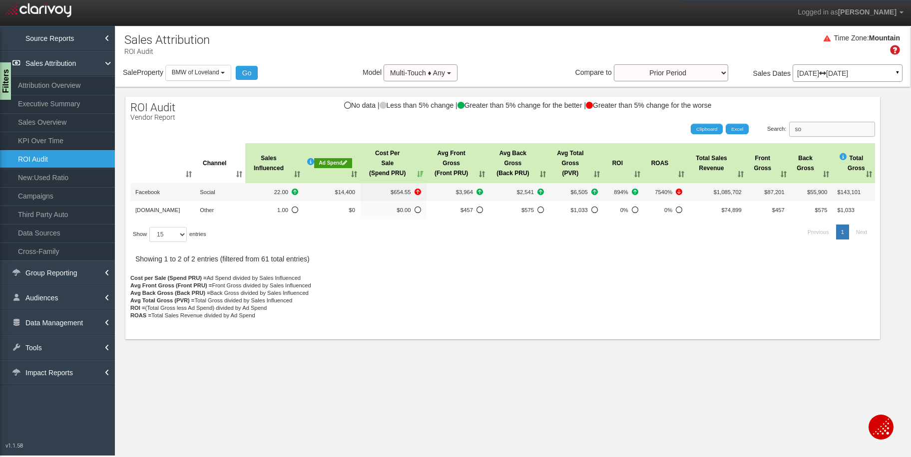
scroll to position [0, 0]
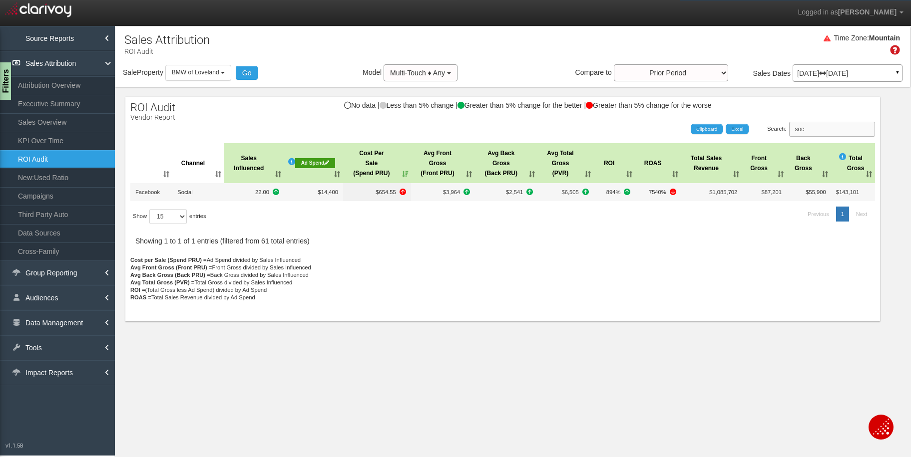
drag, startPoint x: 834, startPoint y: 128, endPoint x: 799, endPoint y: 128, distance: 35.4
click at [799, 128] on input "soc" at bounding box center [832, 129] width 86 height 15
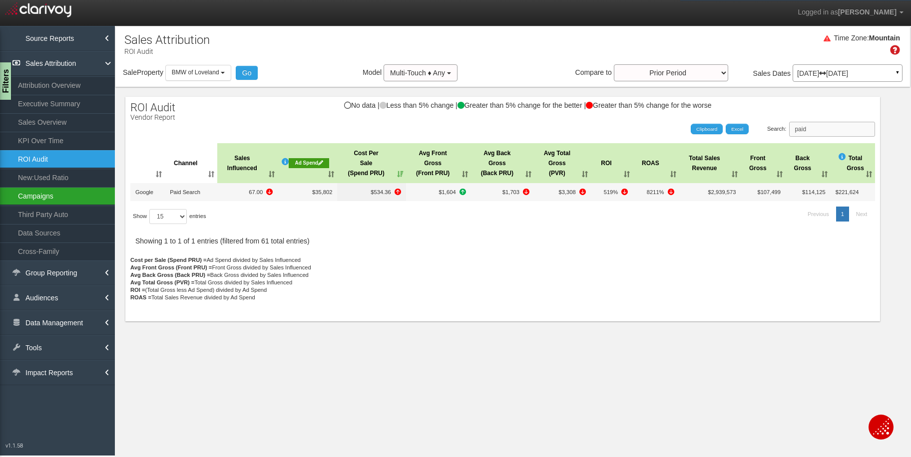
type input "paid"
click at [34, 193] on link "Campaigns" at bounding box center [57, 196] width 115 height 18
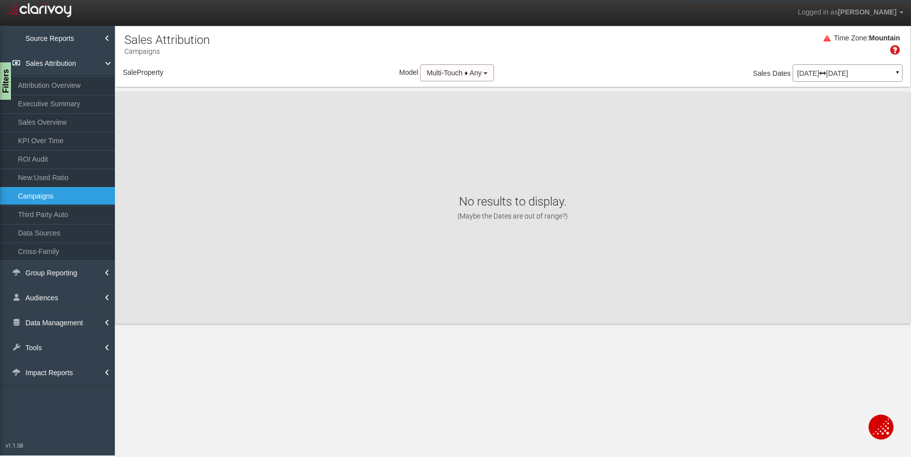
select select "object:25479"
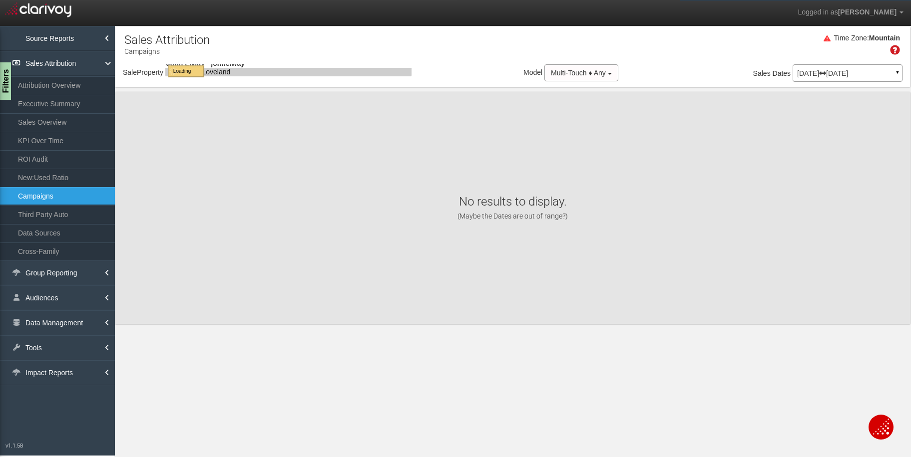
select select "object:25479"
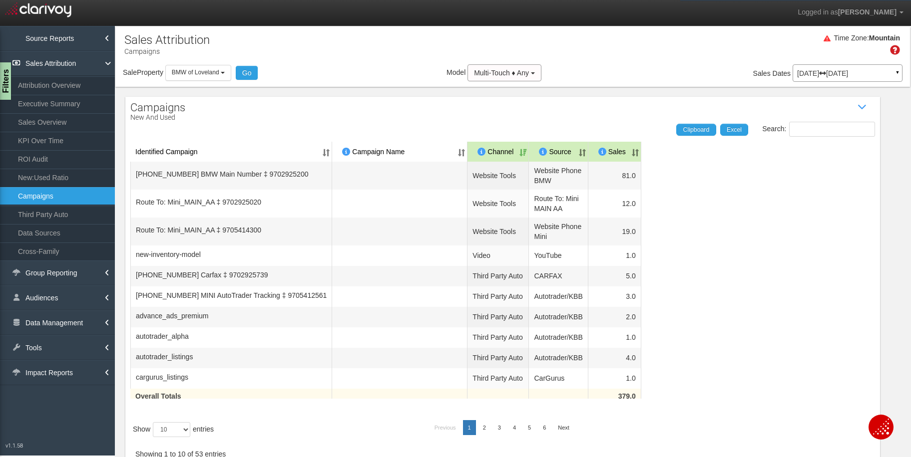
select select "object:25479"
click at [816, 129] on input "Search:" at bounding box center [832, 129] width 86 height 15
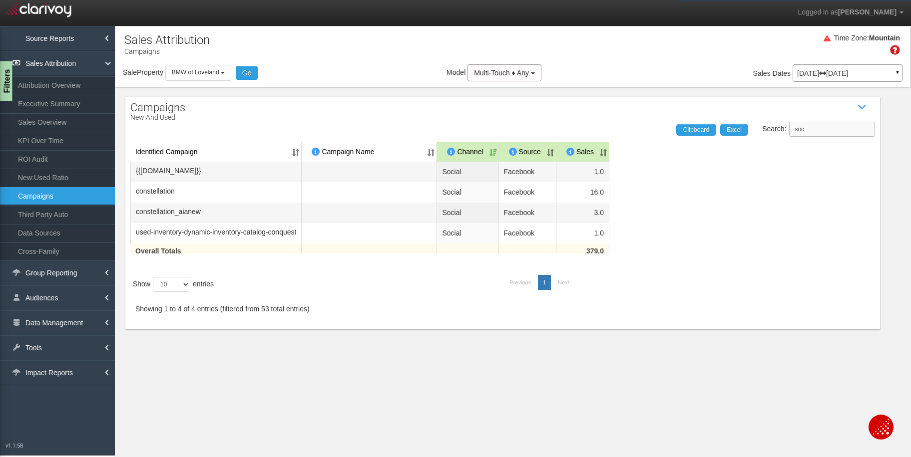
type input "soc"
click at [5, 78] on div "Filters" at bounding box center [6, 81] width 12 height 40
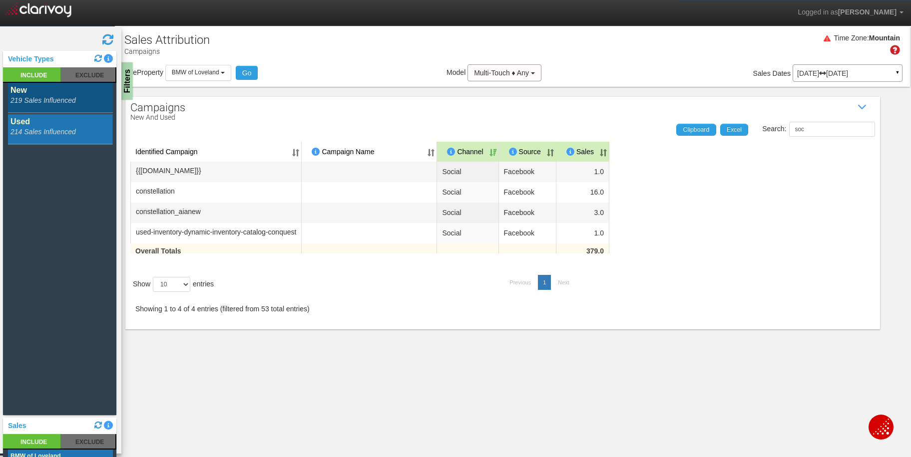
click at [28, 125] on rect at bounding box center [60, 129] width 105 height 30
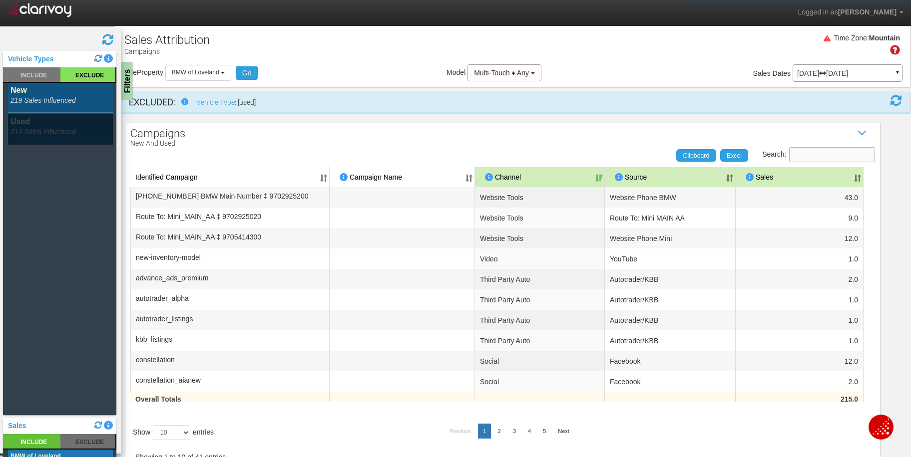
click at [836, 153] on input "Search:" at bounding box center [832, 154] width 86 height 15
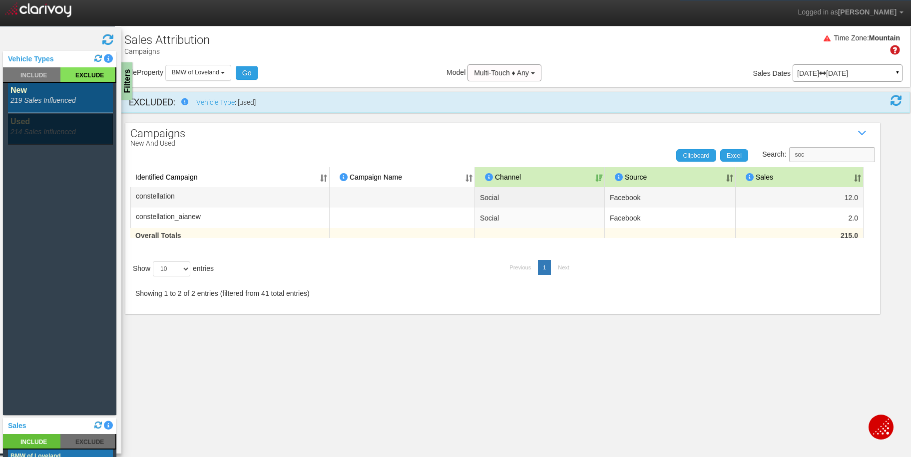
type input "soc"
click at [68, 95] on rect at bounding box center [60, 98] width 105 height 30
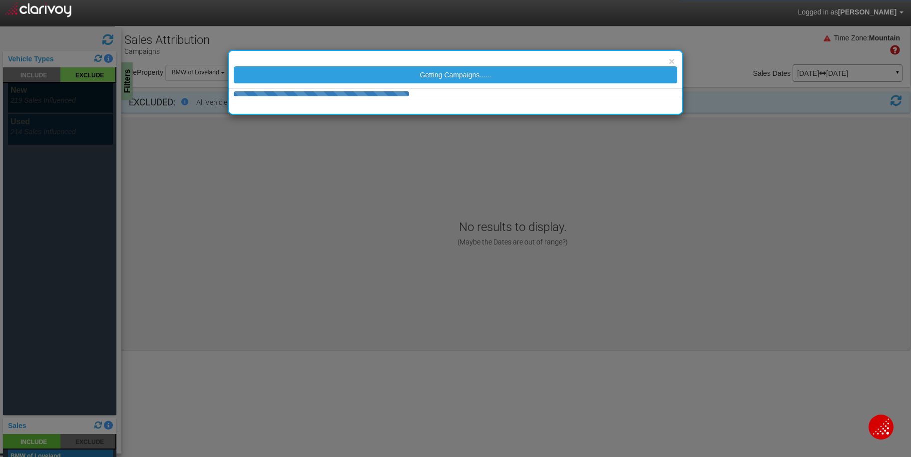
click at [45, 133] on div "× Getting Campaigns......" at bounding box center [455, 228] width 911 height 457
click at [52, 132] on div "× Getting Campaigns......" at bounding box center [455, 228] width 911 height 457
click at [38, 127] on div "× Getting Campaigns......" at bounding box center [455, 228] width 911 height 457
click at [69, 125] on div "× Getting Campaigns......" at bounding box center [455, 228] width 911 height 457
click at [669, 64] on button "×" at bounding box center [672, 61] width 6 height 10
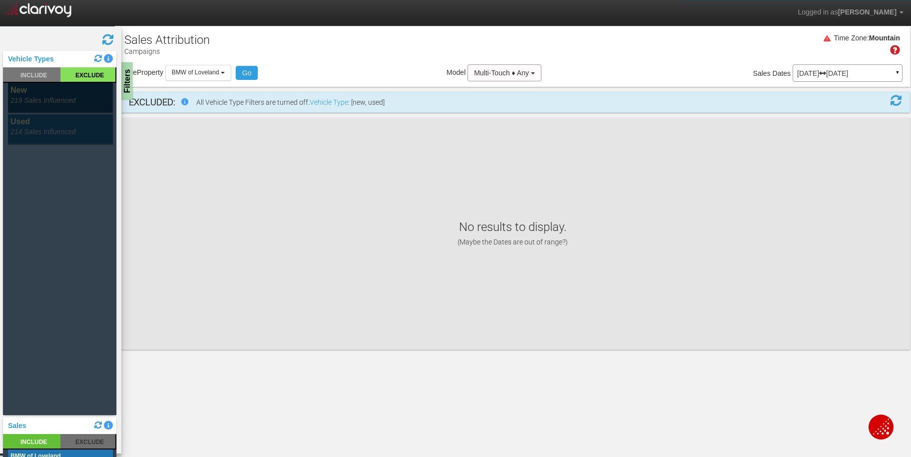
click at [71, 124] on rect at bounding box center [60, 129] width 105 height 30
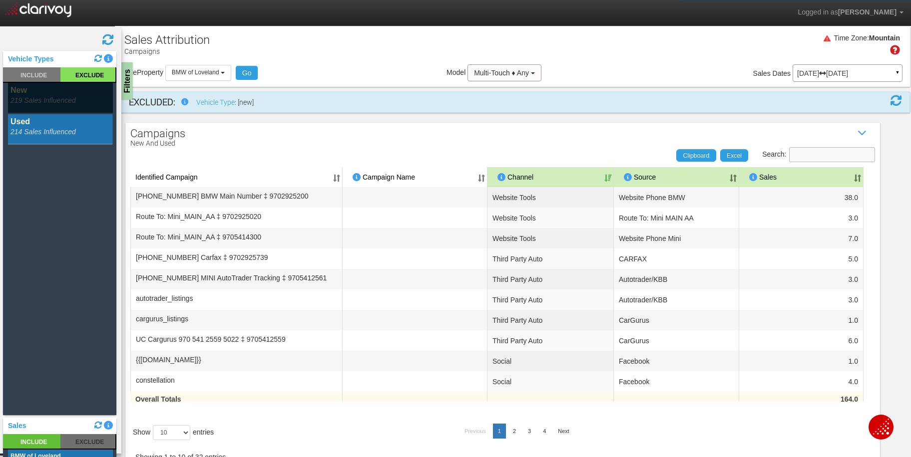
click at [842, 153] on input "Search:" at bounding box center [832, 154] width 86 height 15
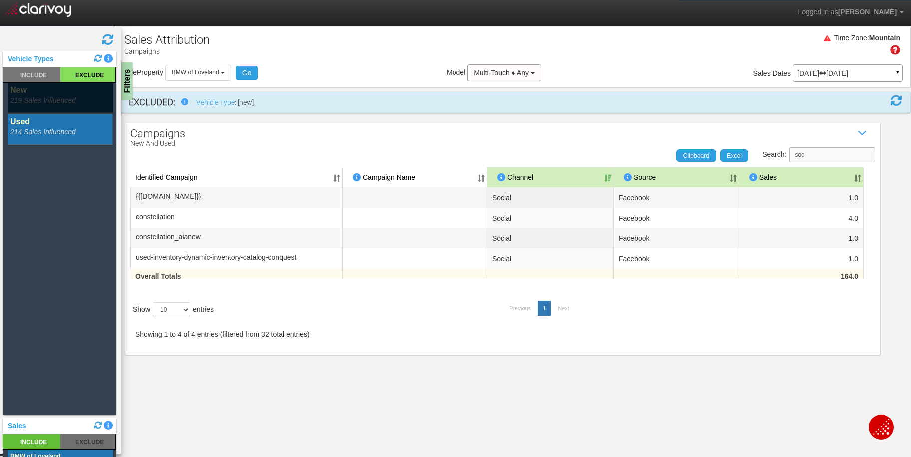
type input "soc"
click at [51, 100] on rect at bounding box center [60, 98] width 105 height 30
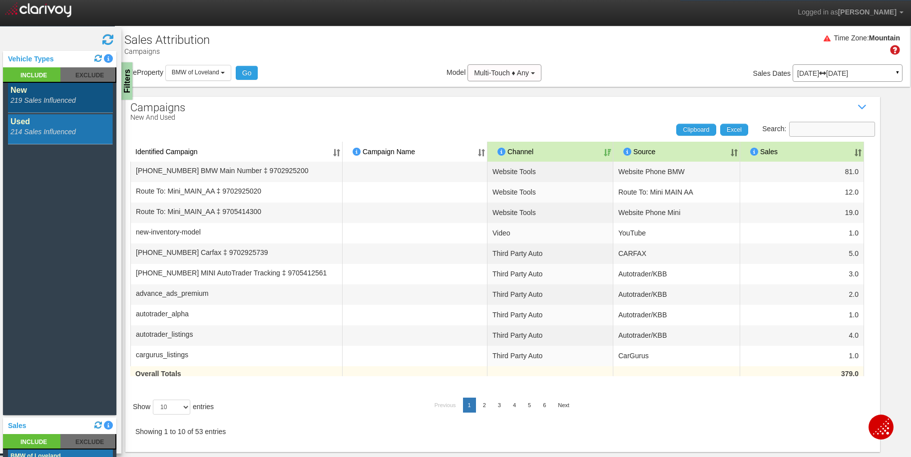
click at [814, 128] on input "Search:" at bounding box center [832, 129] width 86 height 15
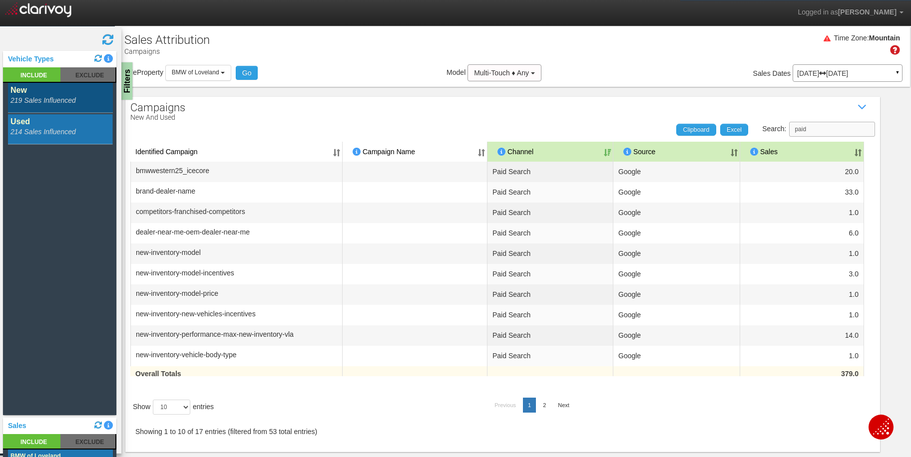
type input "paid"
click at [849, 150] on th "Sales" at bounding box center [802, 152] width 124 height 20
click at [848, 150] on th "Sales" at bounding box center [802, 152] width 124 height 20
drag, startPoint x: 125, startPoint y: 91, endPoint x: 121, endPoint y: 104, distance: 13.3
click at [125, 92] on div "Filters" at bounding box center [126, 80] width 12 height 37
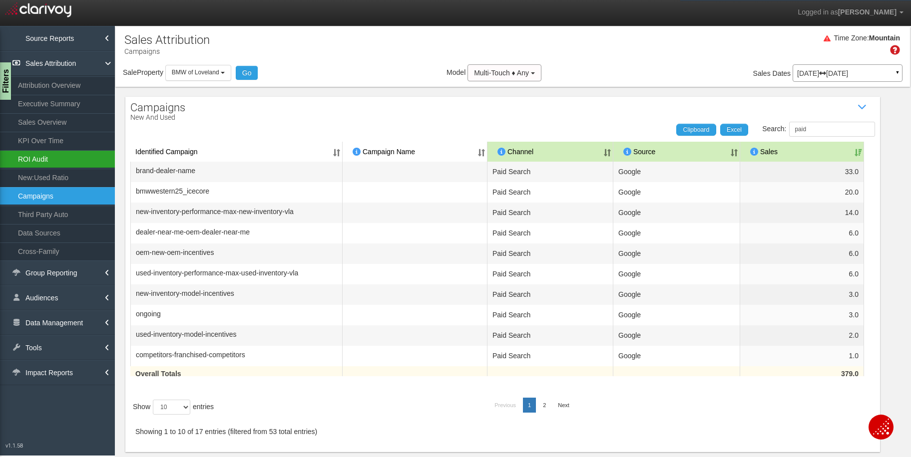
click at [37, 162] on link "ROI Audit" at bounding box center [57, 159] width 115 height 18
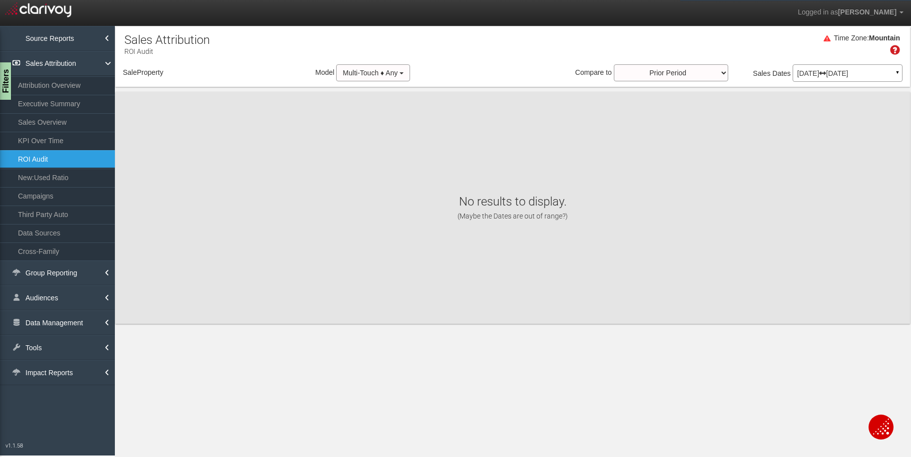
select select "object:28070"
